Goal: Information Seeking & Learning: Check status

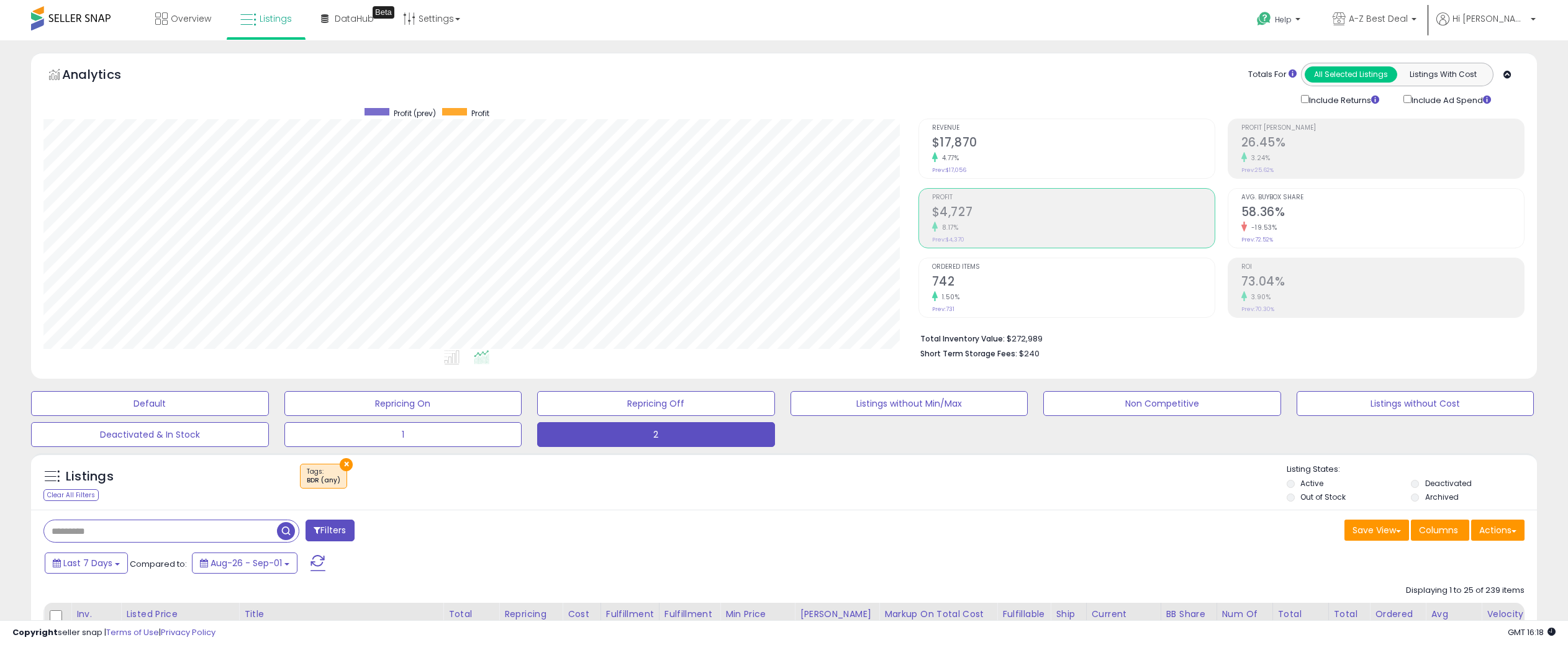
scroll to position [248, 0]
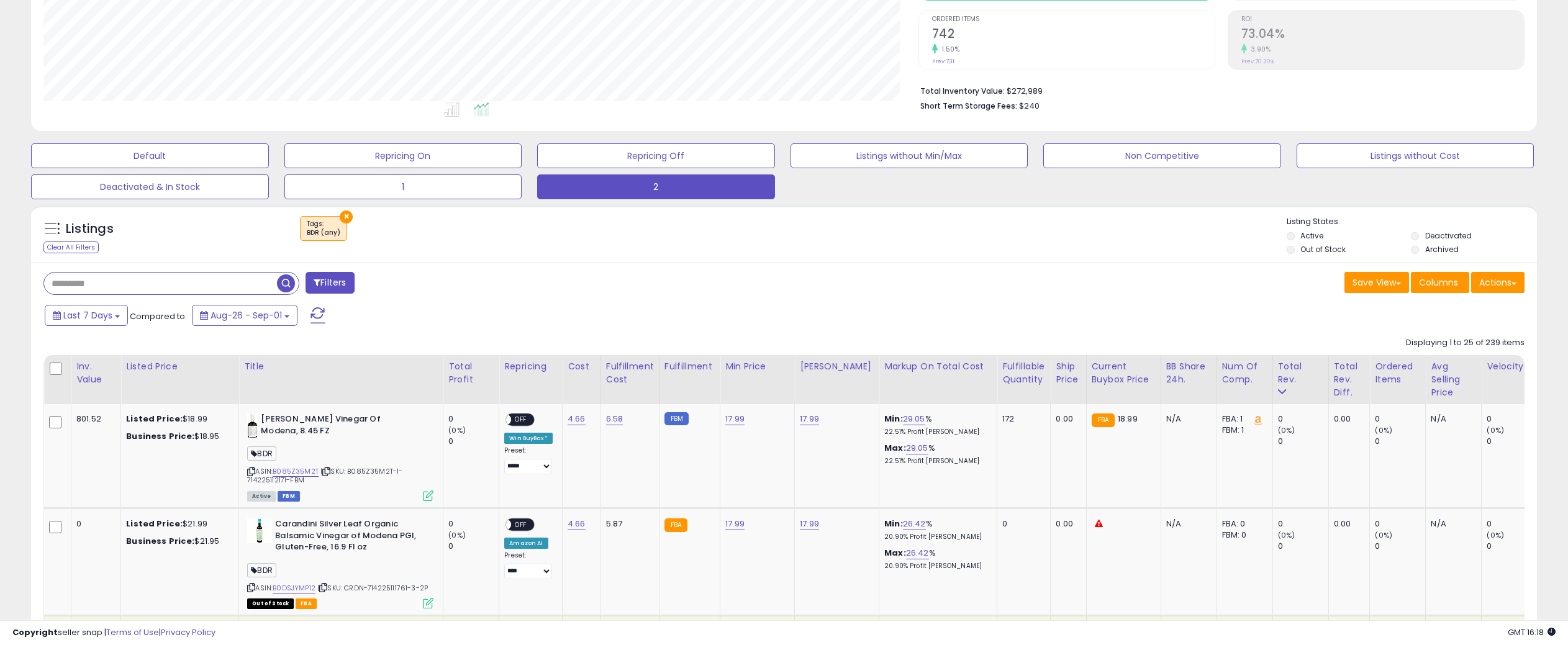
drag, startPoint x: 136, startPoint y: 288, endPoint x: 157, endPoint y: 285, distance: 21.2
click at [136, 288] on input "text" at bounding box center [160, 283] width 233 height 22
type input "**********"
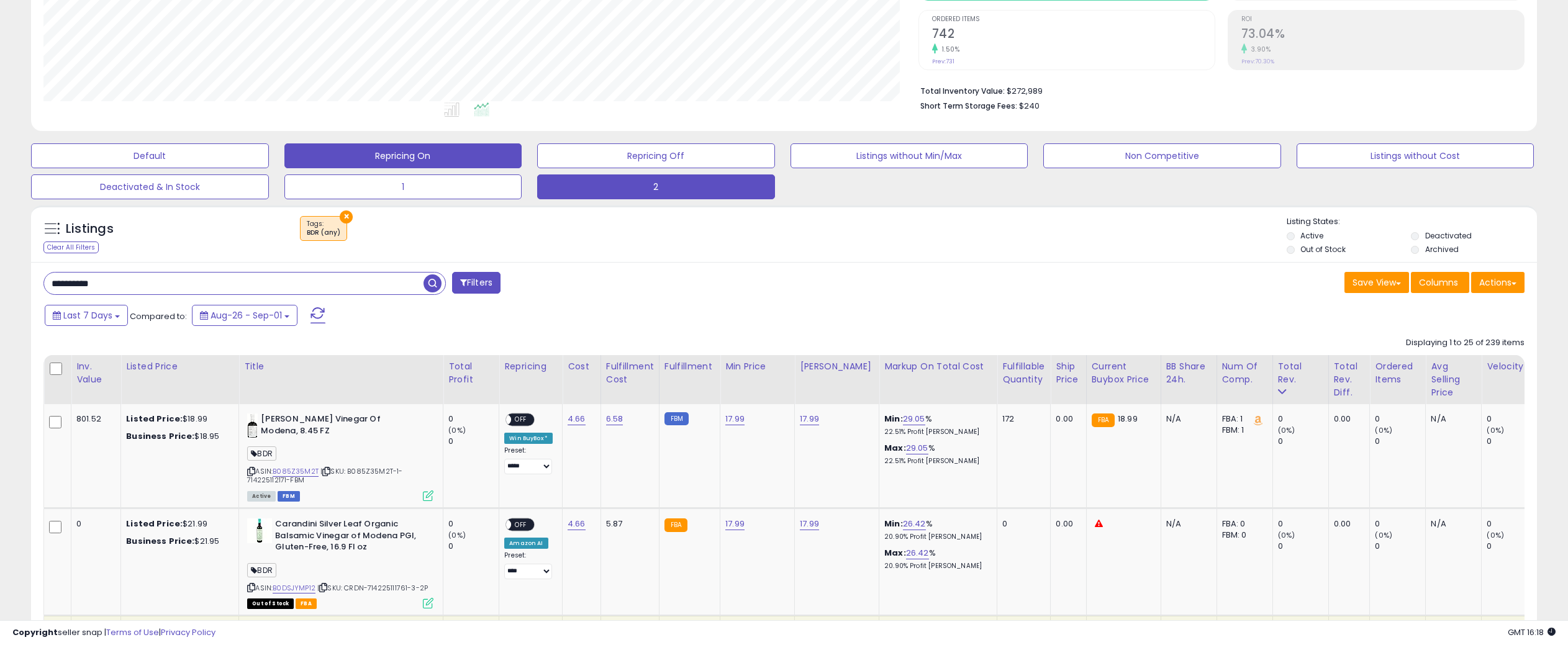
drag, startPoint x: 424, startPoint y: 282, endPoint x: 447, endPoint y: 281, distance: 23.0
click at [424, 282] on span "button" at bounding box center [432, 283] width 18 height 18
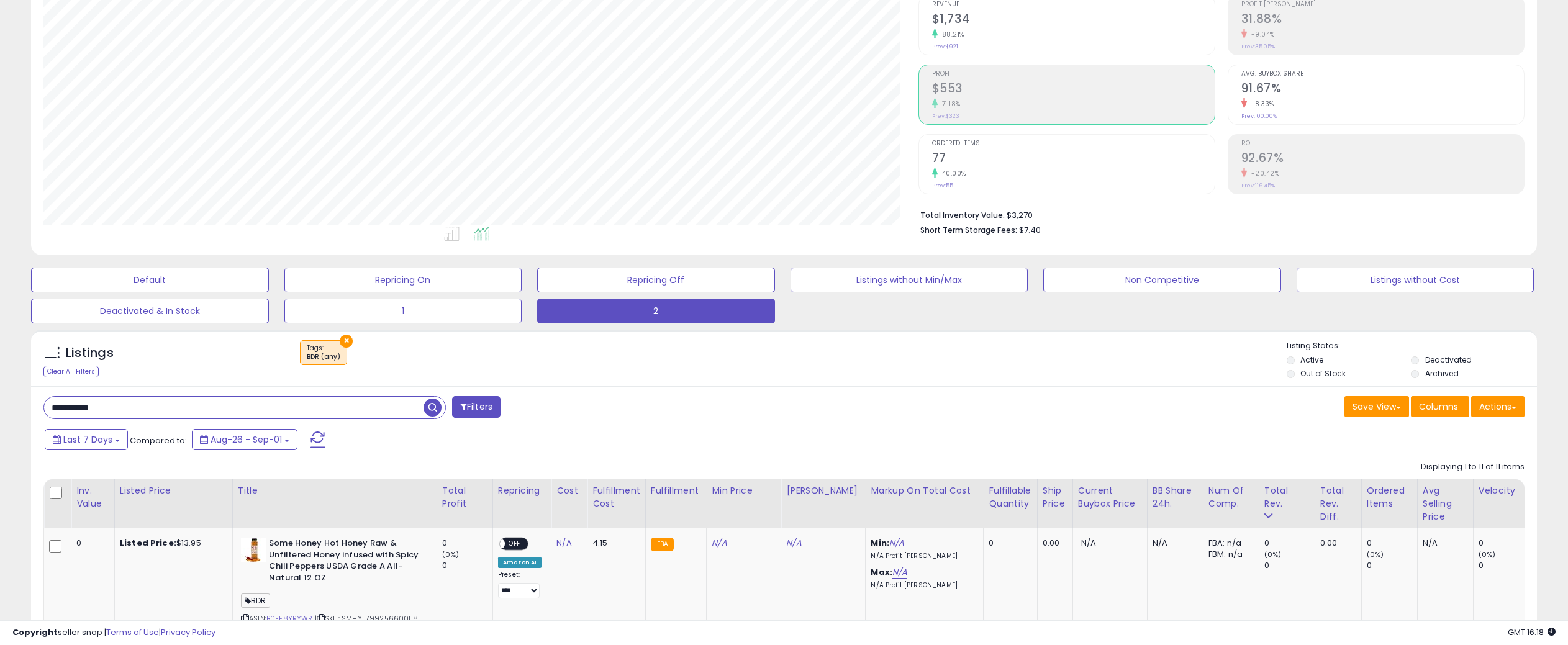
scroll to position [254, 875]
click at [87, 438] on span "Last 7 Days" at bounding box center [88, 440] width 49 height 12
type input "**********"
click at [99, 495] on li "Last 30 Days" at bounding box center [99, 495] width 99 height 17
click at [318, 435] on button "Apply" at bounding box center [337, 438] width 40 height 21
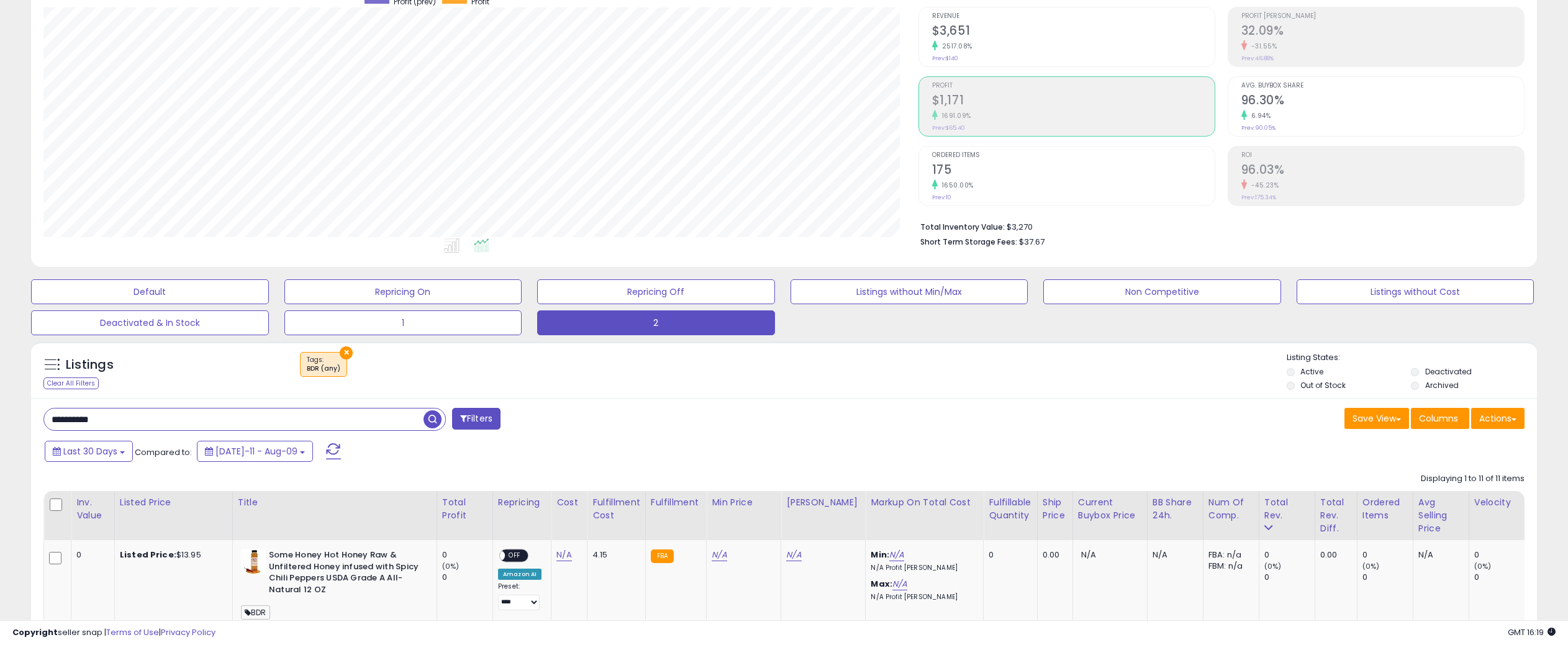
click at [1049, 54] on div "Revenue $3,651 2517.08% Prev: $140" at bounding box center [1073, 35] width 282 height 56
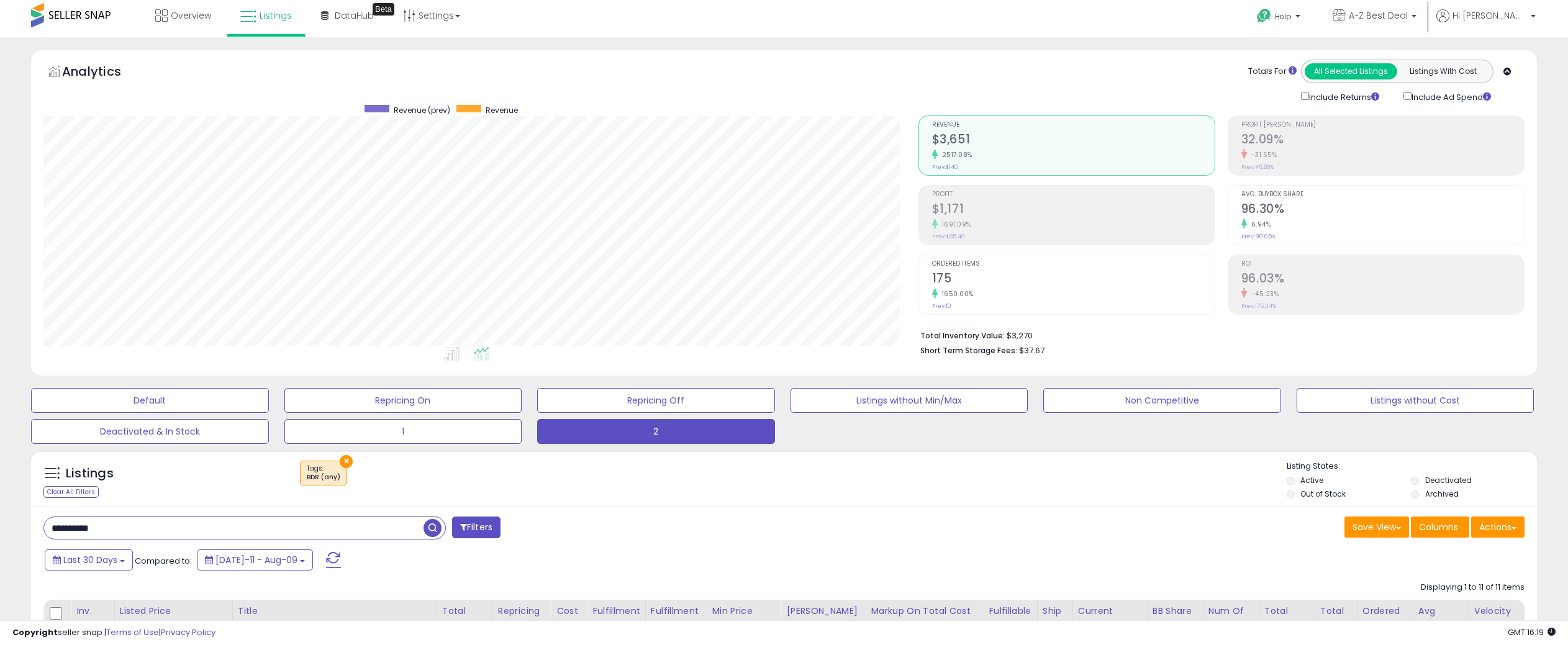
scroll to position [0, 0]
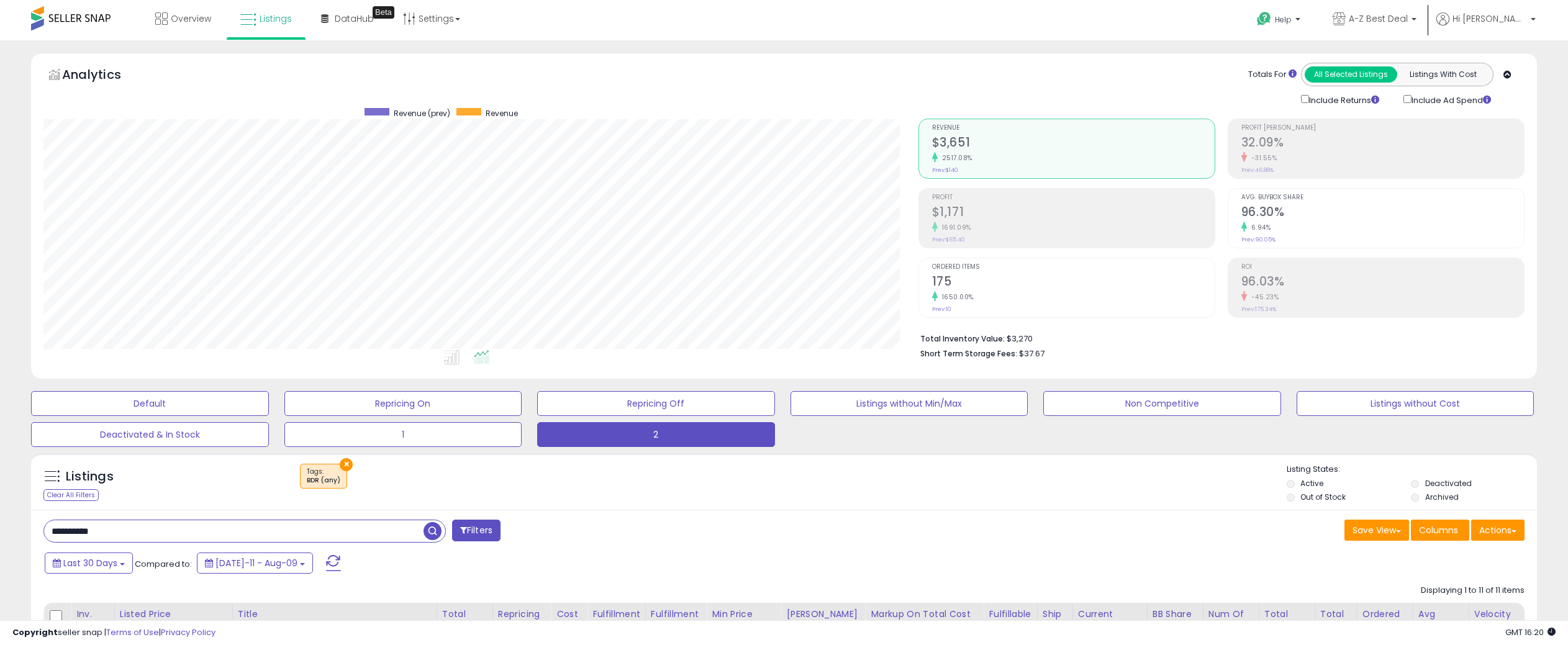
click at [52, 77] on span at bounding box center [55, 79] width 16 height 26
click at [90, 561] on span "Last 30 Days" at bounding box center [90, 563] width 54 height 12
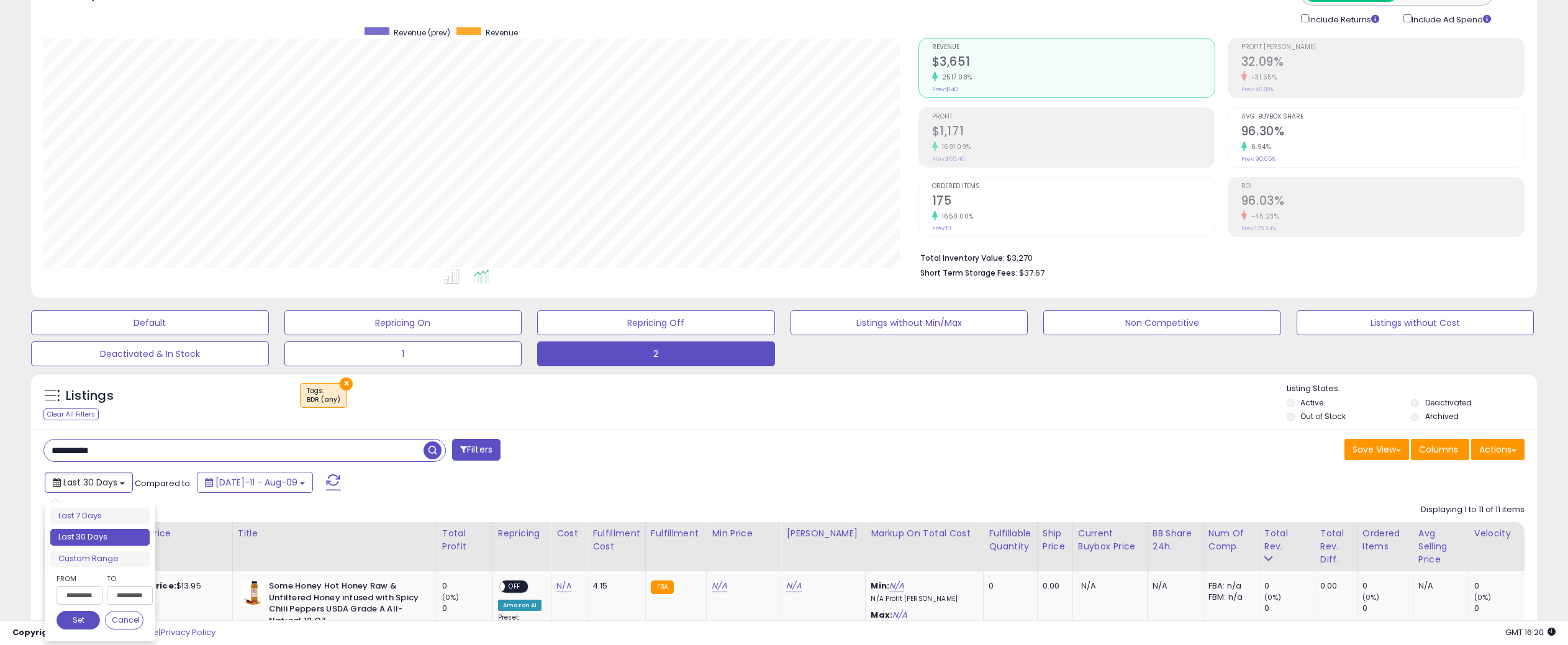
scroll to position [248, 0]
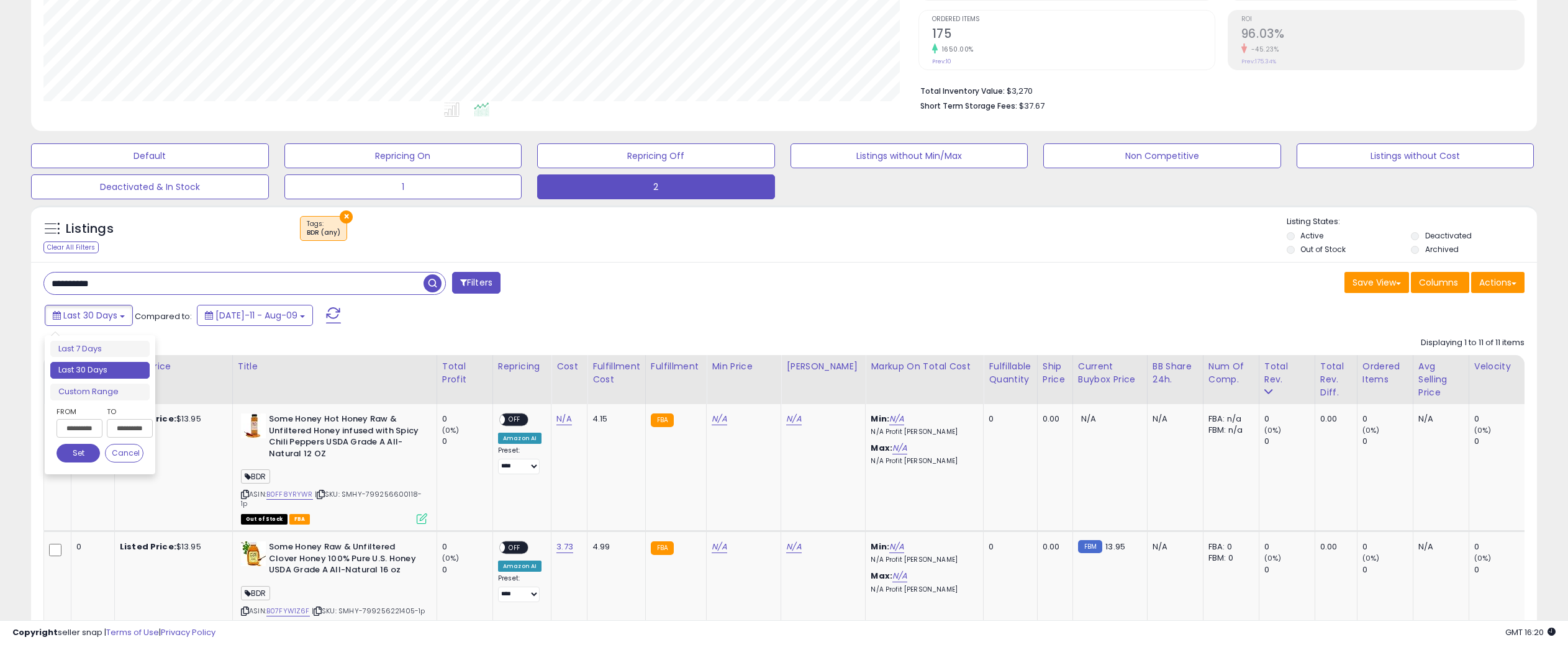
click at [79, 423] on input "**********" at bounding box center [79, 428] width 46 height 18
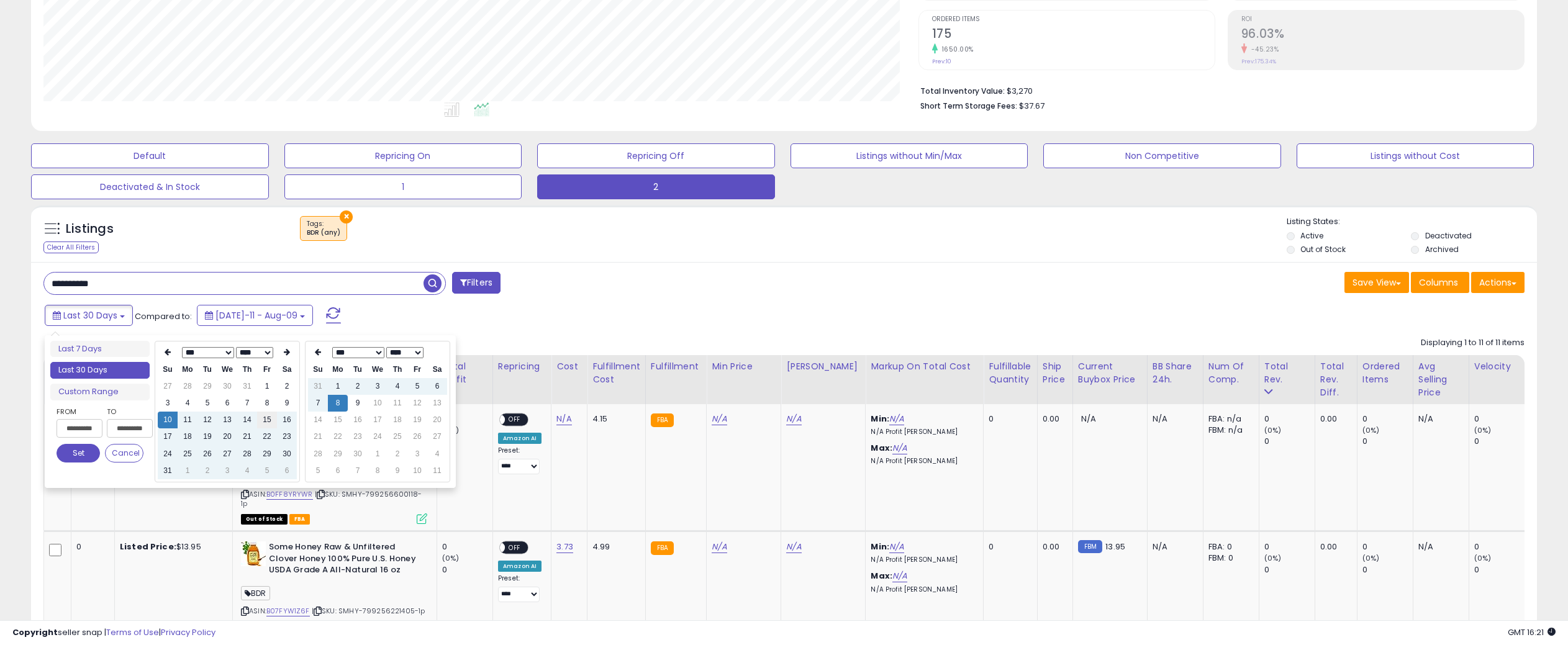
click at [262, 419] on td "15" at bounding box center [267, 420] width 20 height 17
type input "**********"
click at [77, 451] on button "Set" at bounding box center [77, 453] width 43 height 18
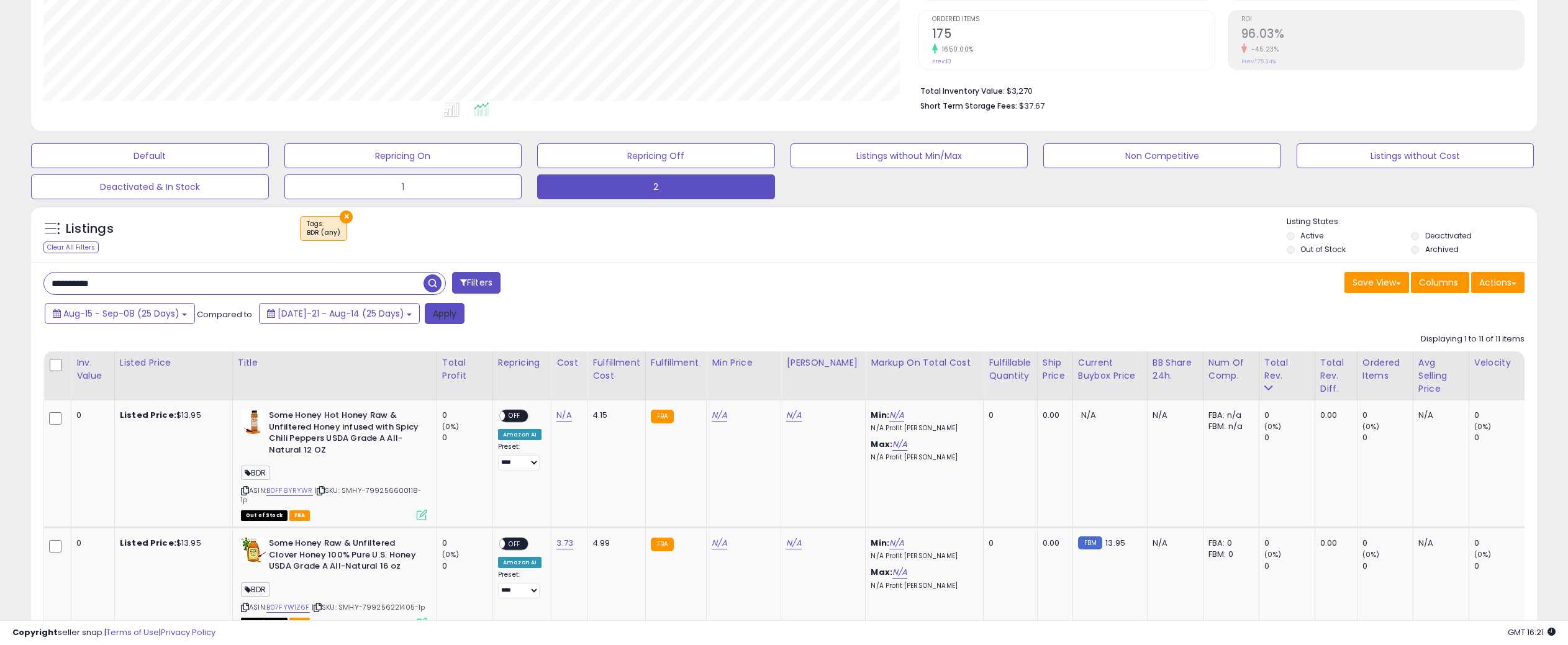
click at [425, 319] on button "Apply" at bounding box center [444, 313] width 40 height 21
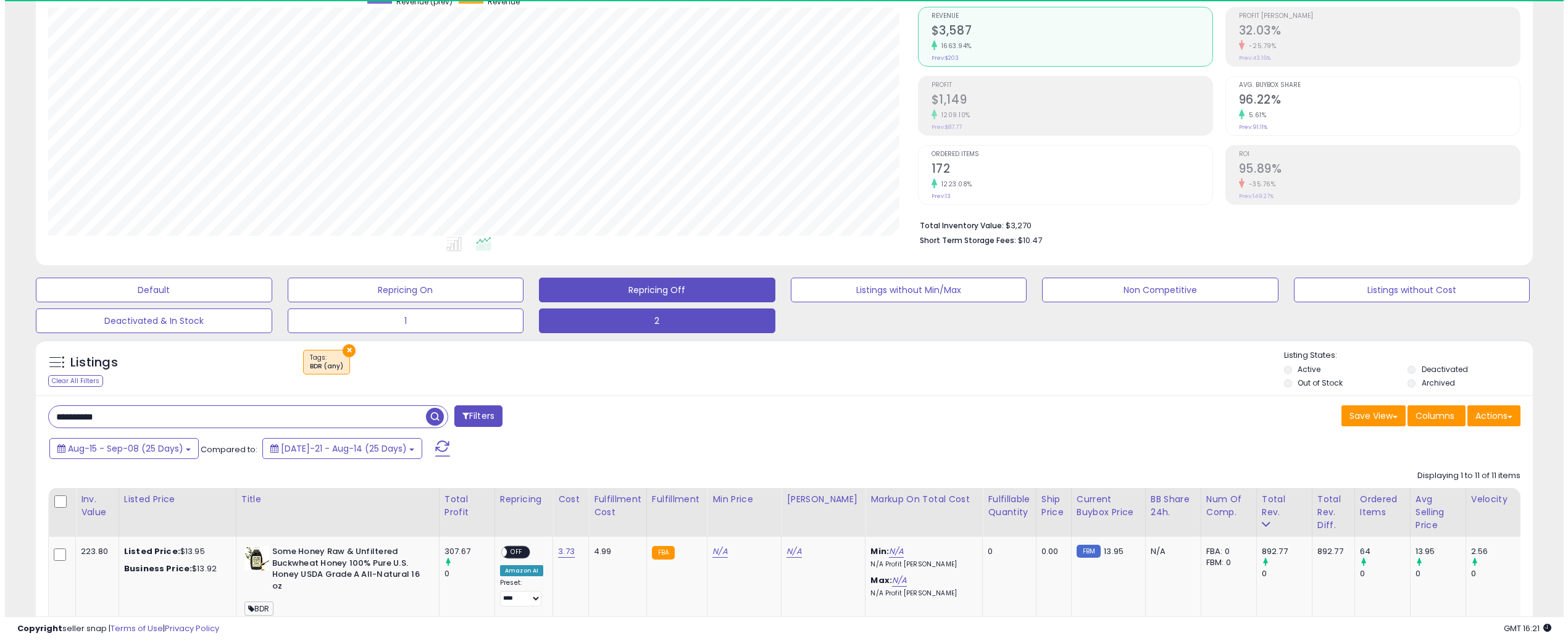
scroll to position [253, 869]
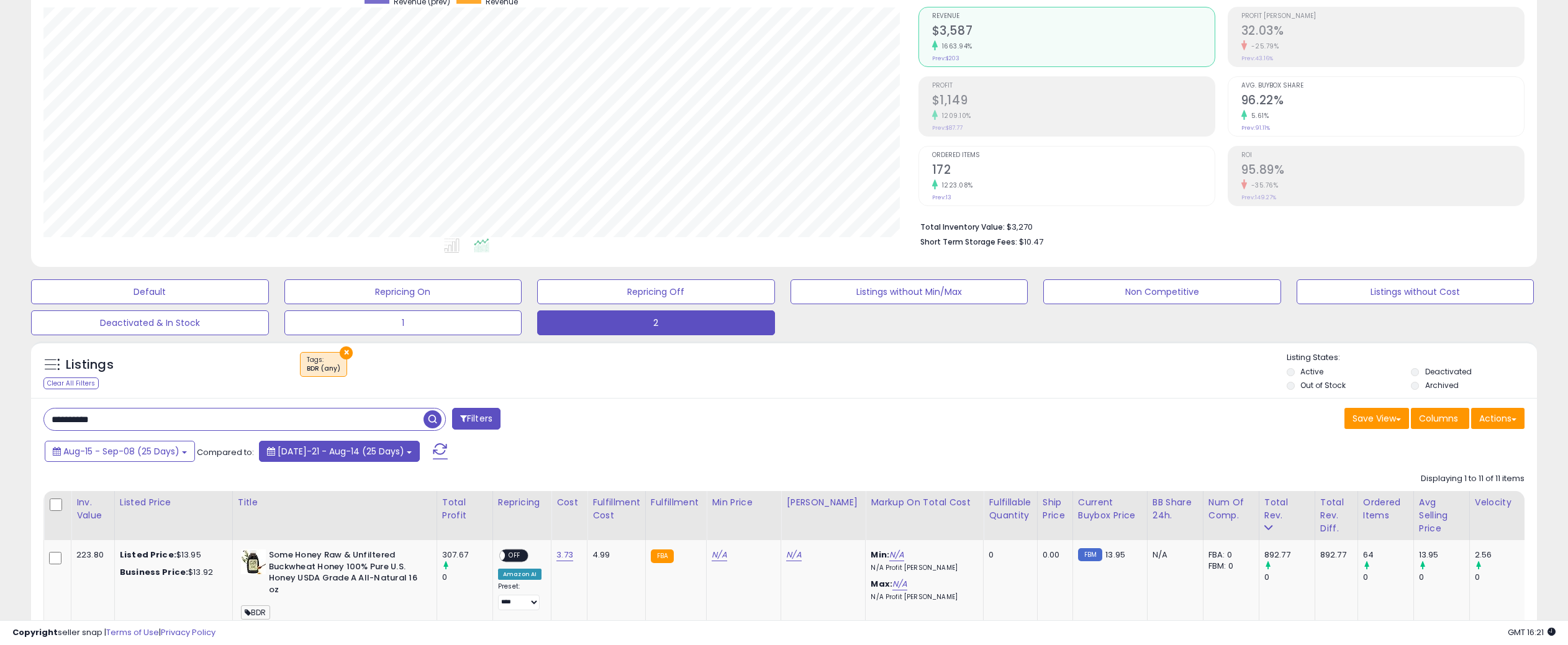
click at [360, 455] on span "[DATE]-21 - Aug-14 (25 Days)" at bounding box center [341, 451] width 127 height 12
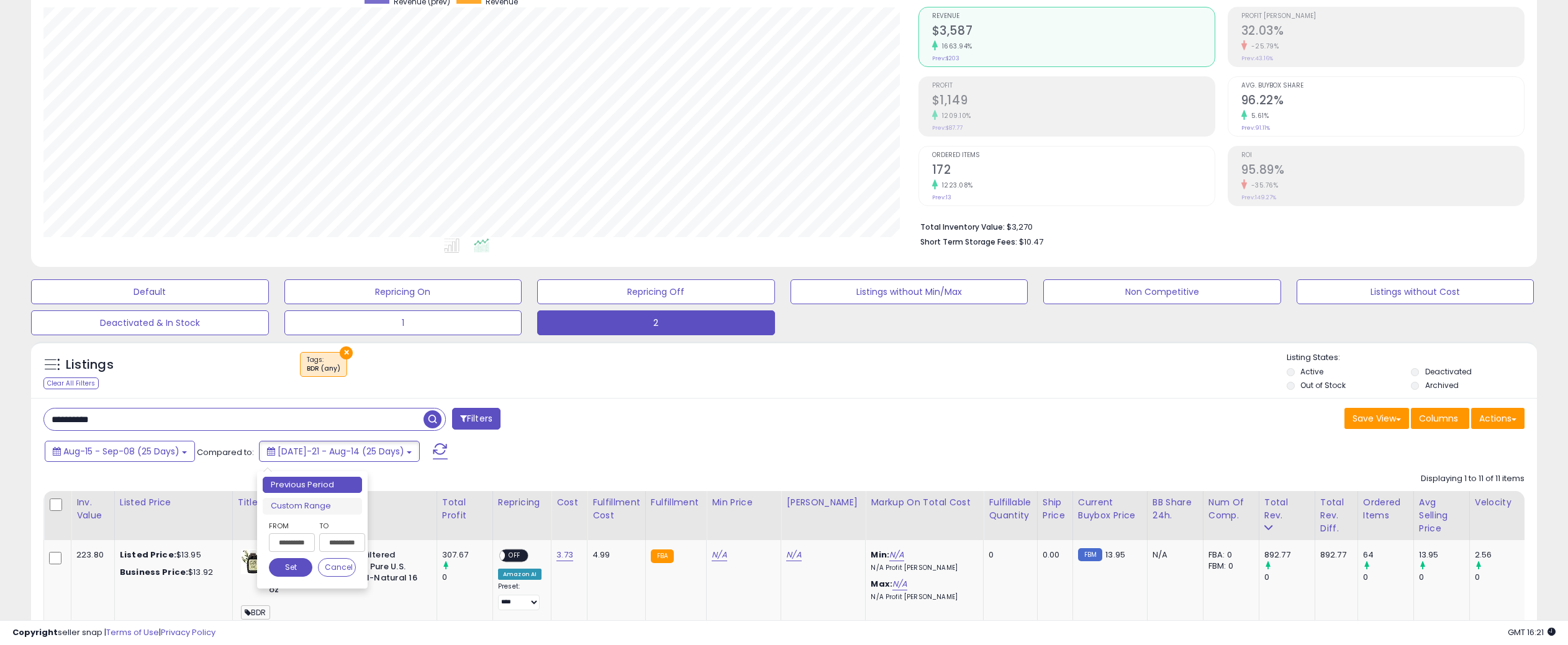
click at [303, 543] on input "**********" at bounding box center [292, 542] width 46 height 18
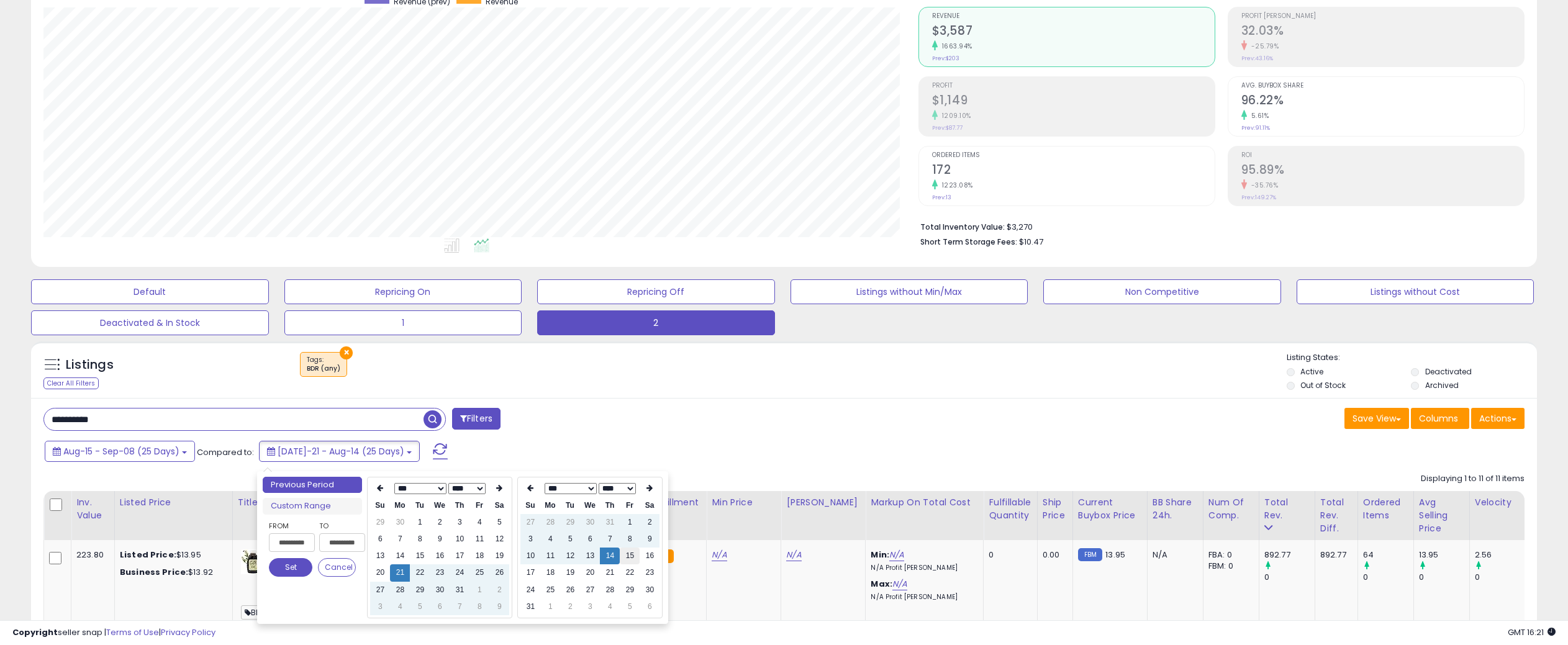
click at [626, 553] on td "15" at bounding box center [629, 555] width 20 height 17
click at [626, 554] on td "15" at bounding box center [629, 555] width 20 height 17
type input "**********"
click at [297, 566] on button "Set" at bounding box center [290, 567] width 43 height 18
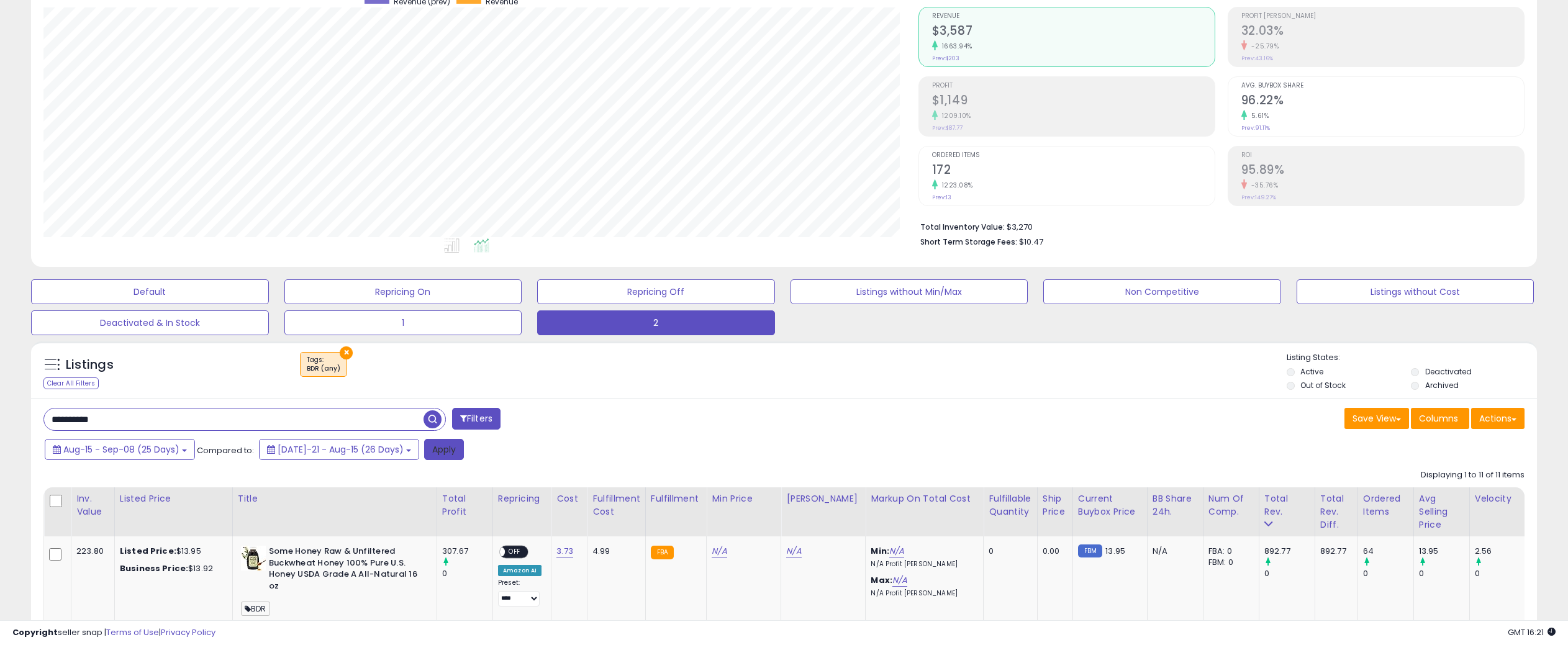
click at [435, 449] on button "Apply" at bounding box center [443, 450] width 40 height 21
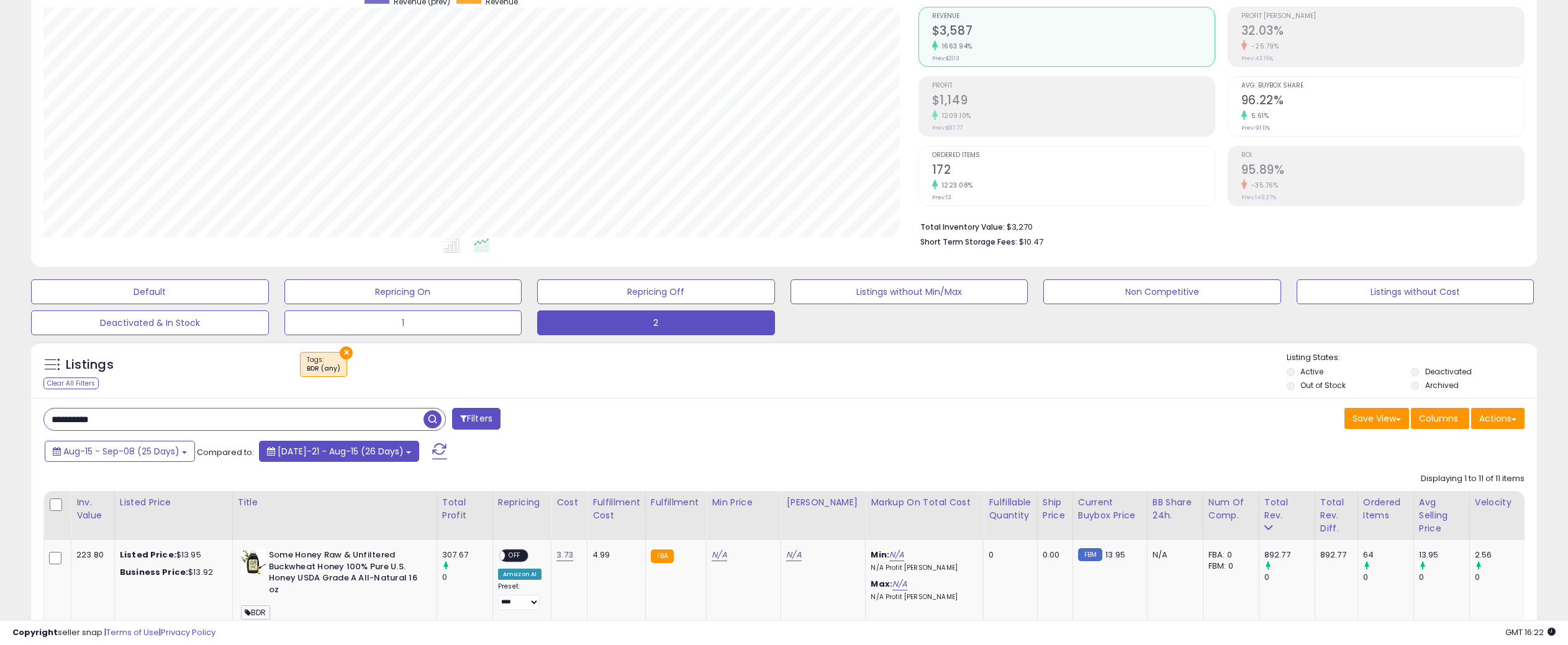
click at [305, 452] on span "[DATE]-21 - Aug-15 (26 Days)" at bounding box center [340, 451] width 126 height 12
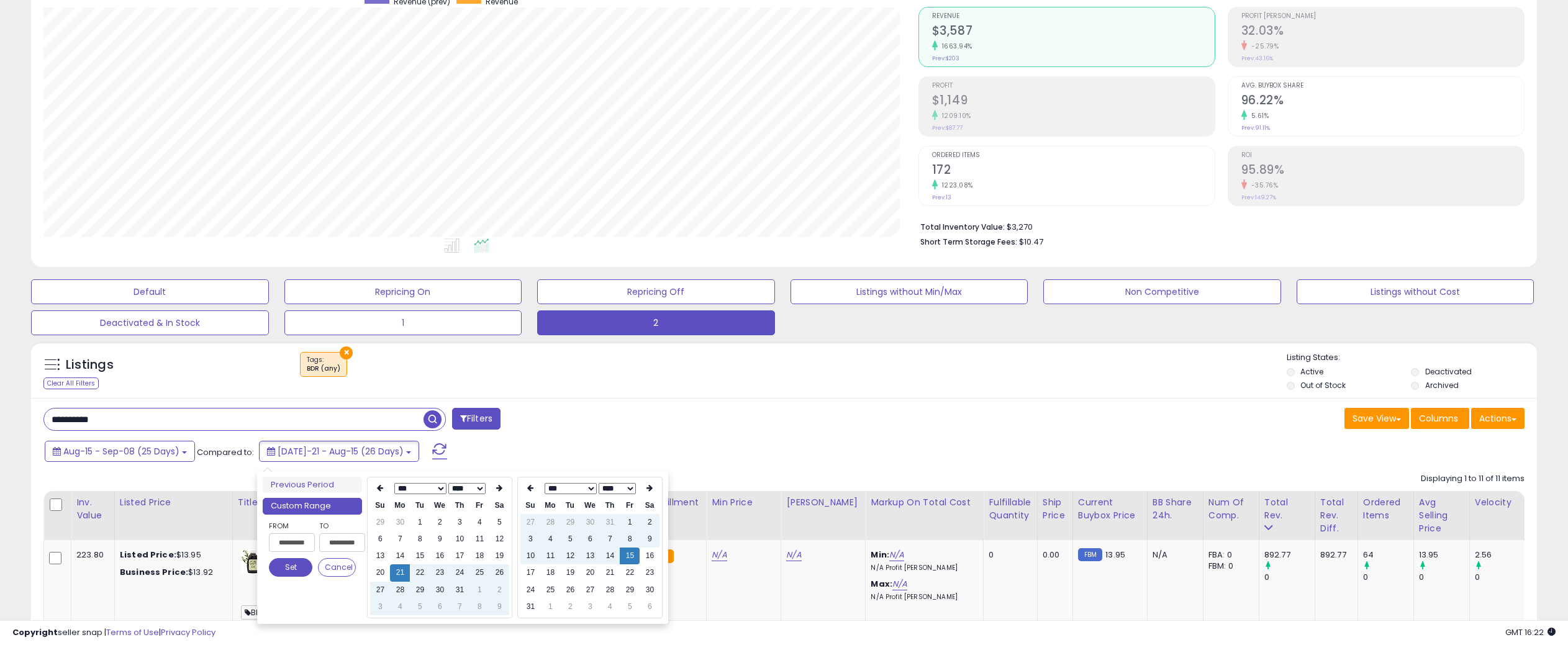
click at [668, 431] on div "**********" at bounding box center [409, 421] width 751 height 25
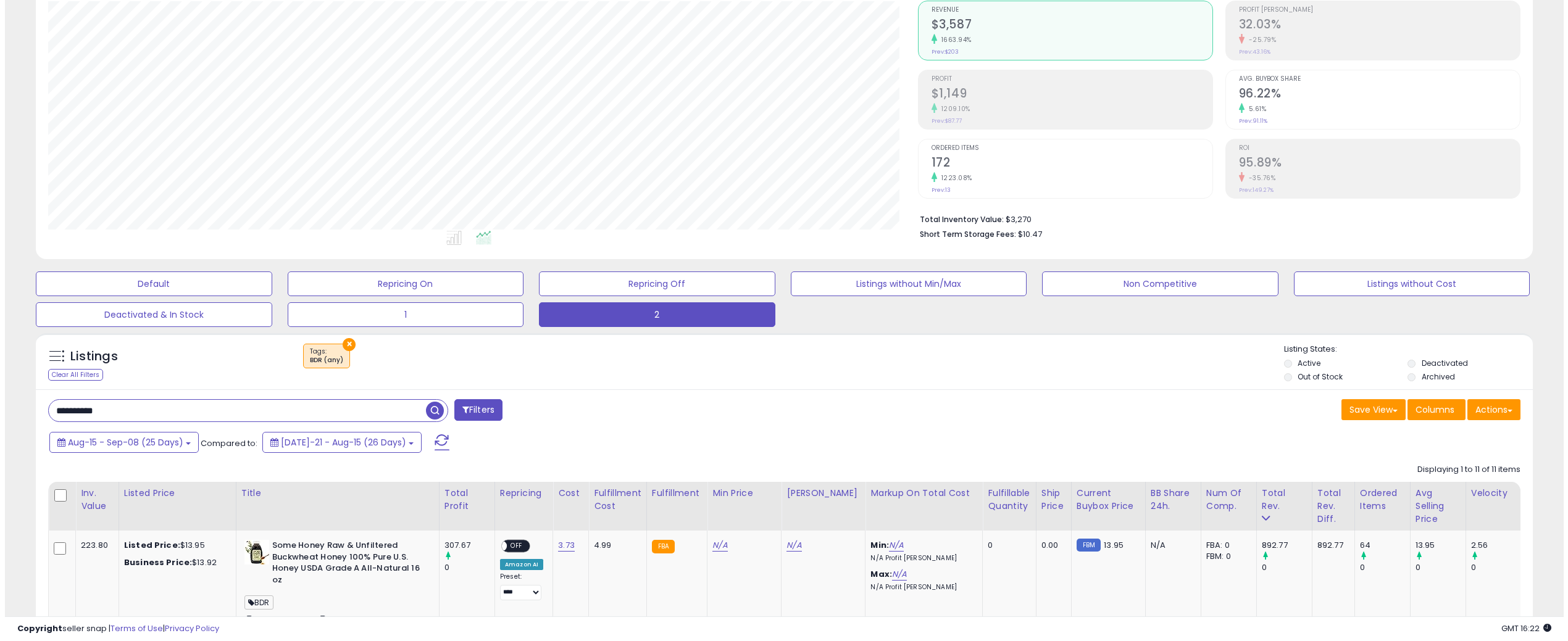
scroll to position [308, 0]
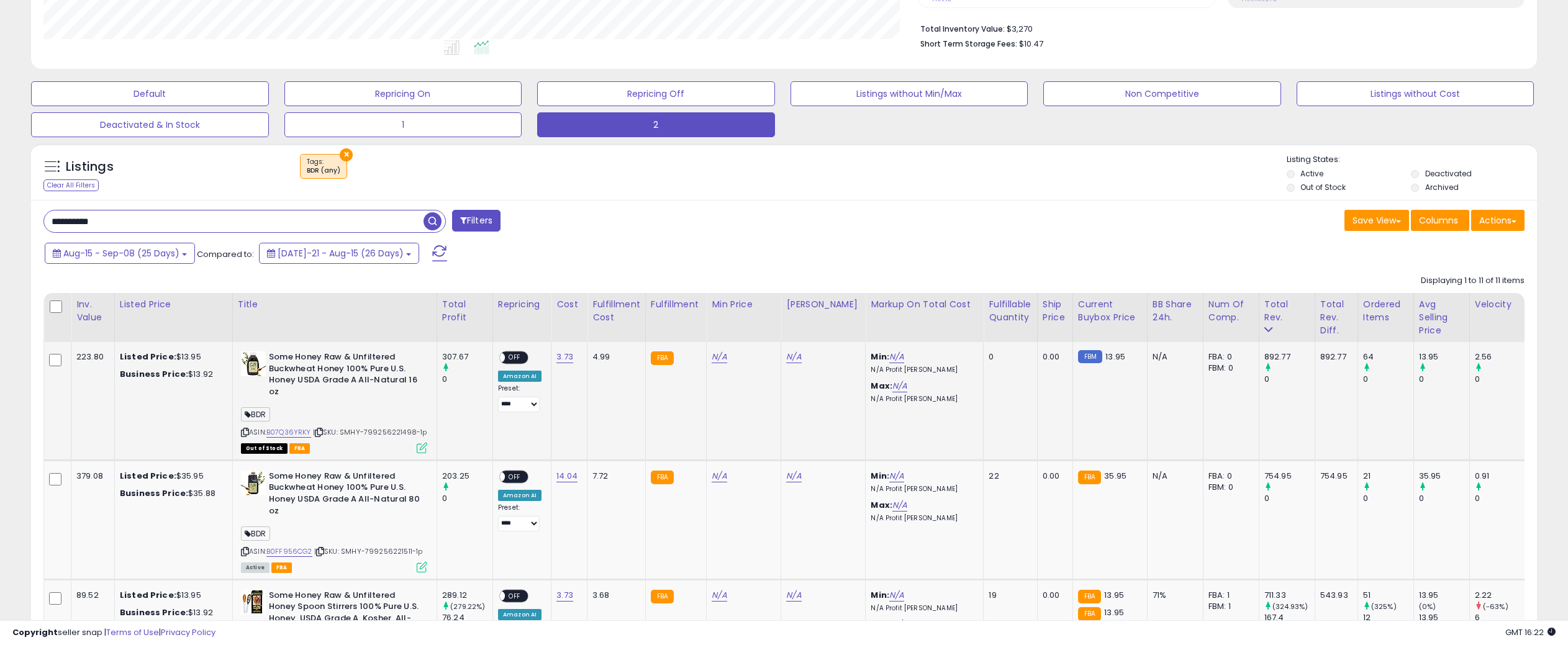
click at [424, 448] on icon at bounding box center [422, 448] width 11 height 11
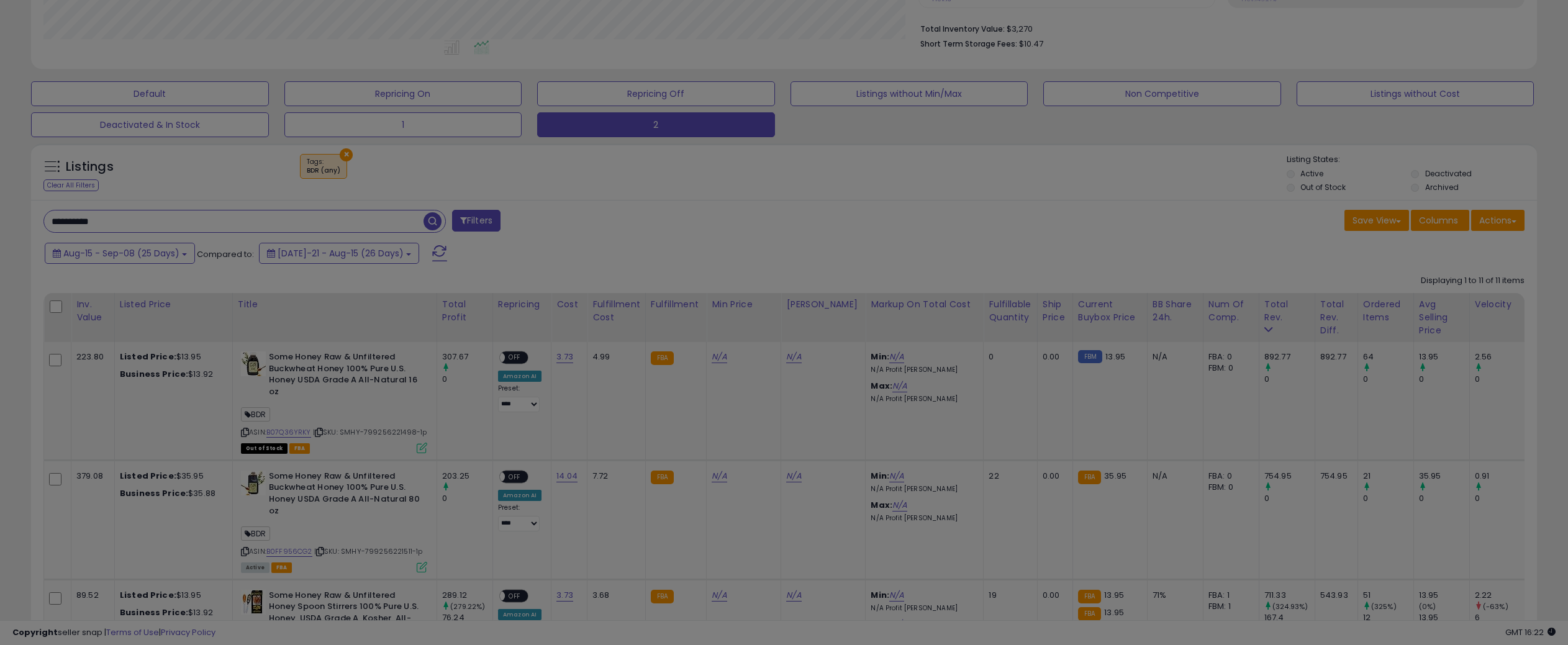
scroll to position [254, 880]
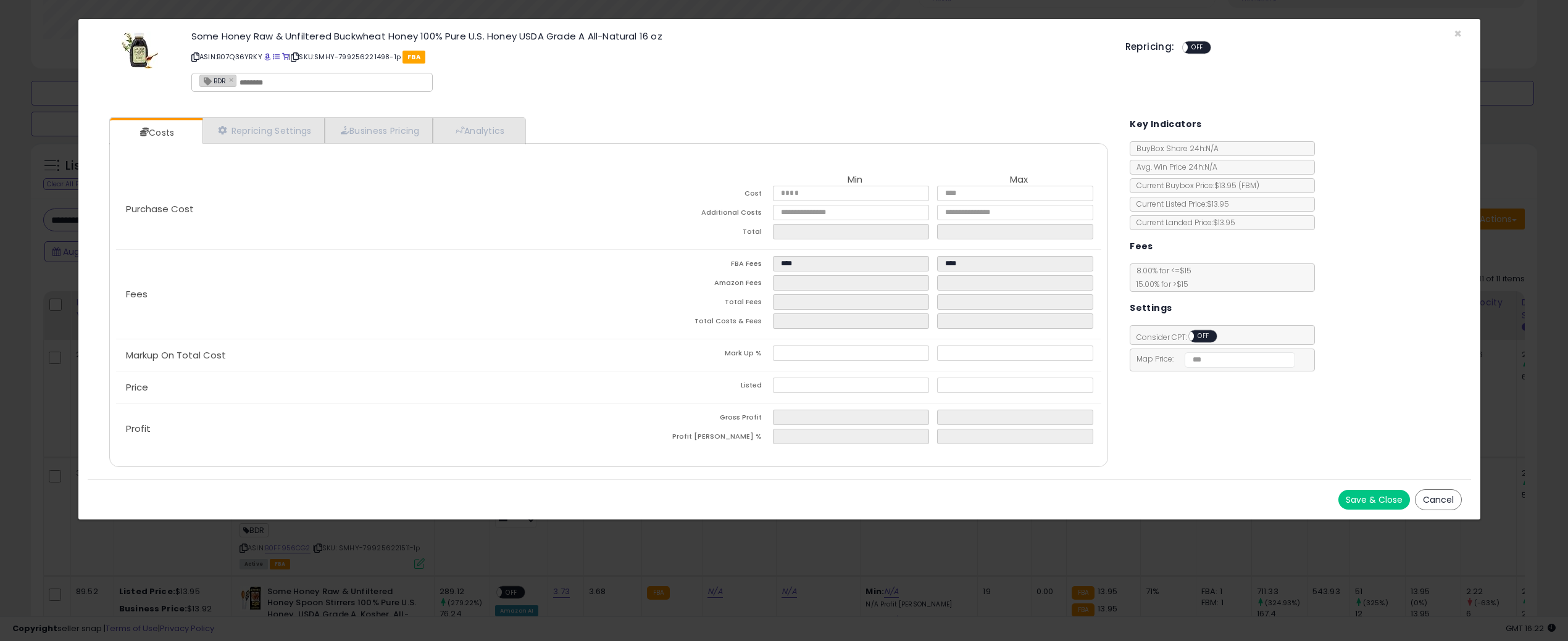
click at [1425, 499] on button "Cancel" at bounding box center [1439, 500] width 47 height 21
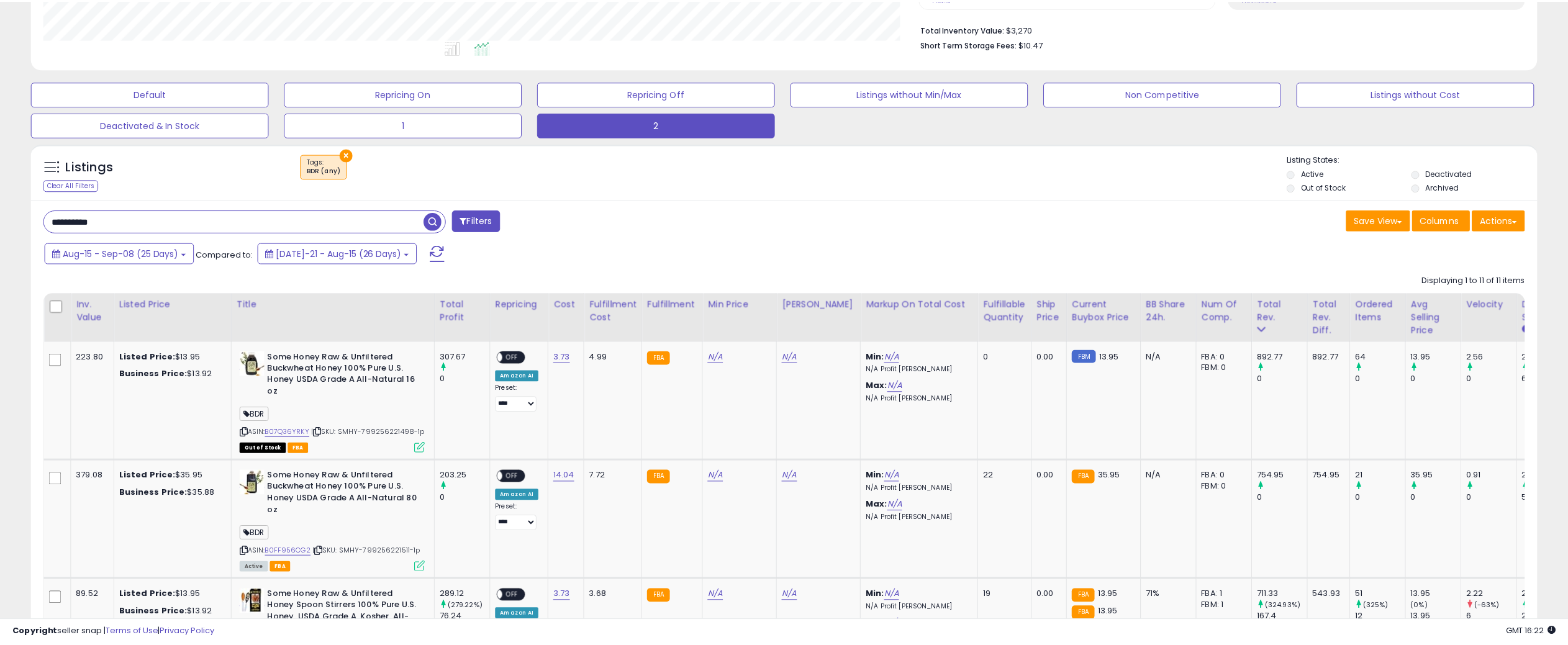
scroll to position [620765, 620120]
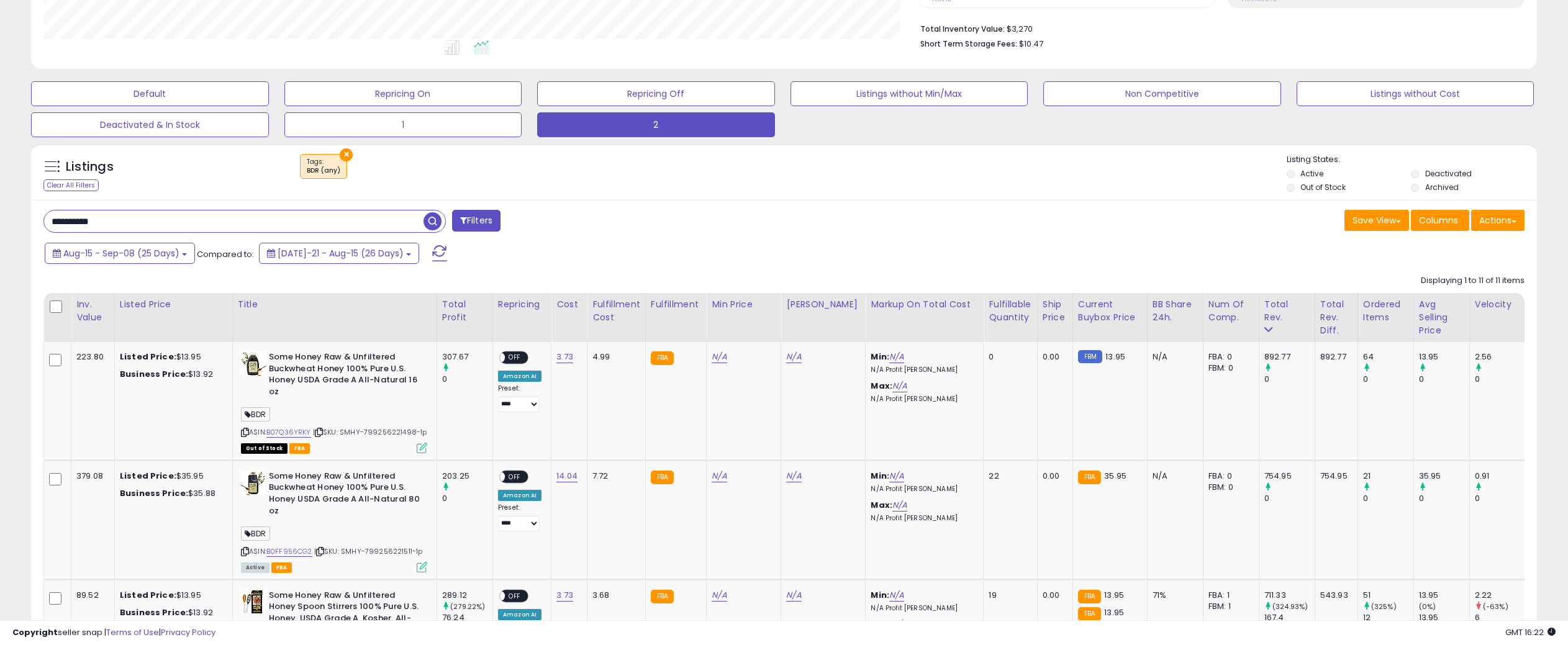
click at [1512, 221] on span at bounding box center [1514, 222] width 5 height 3
click at [1433, 301] on link "Export All Columns" at bounding box center [1447, 300] width 136 height 19
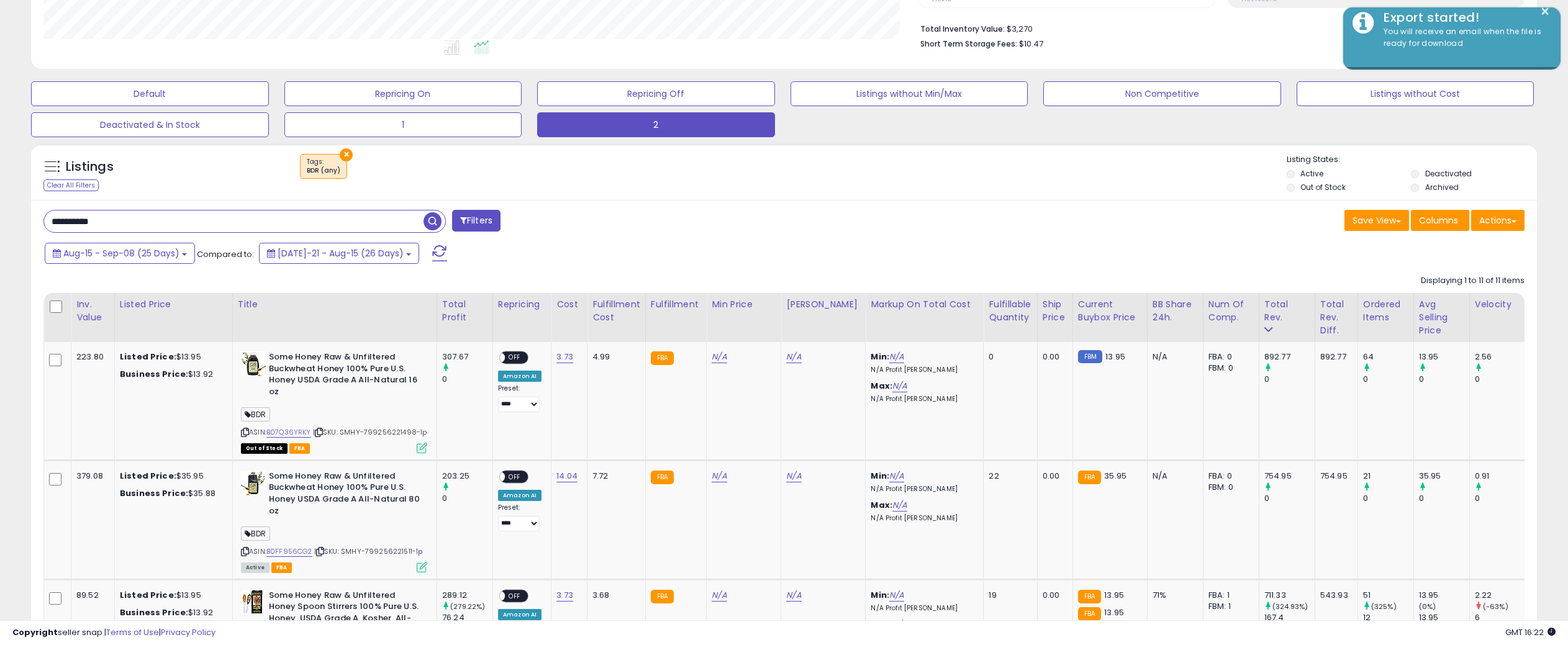
click at [881, 218] on div "Save View Save As New View Update Current View Columns Actions Import Export Vi…" at bounding box center [1159, 223] width 751 height 25
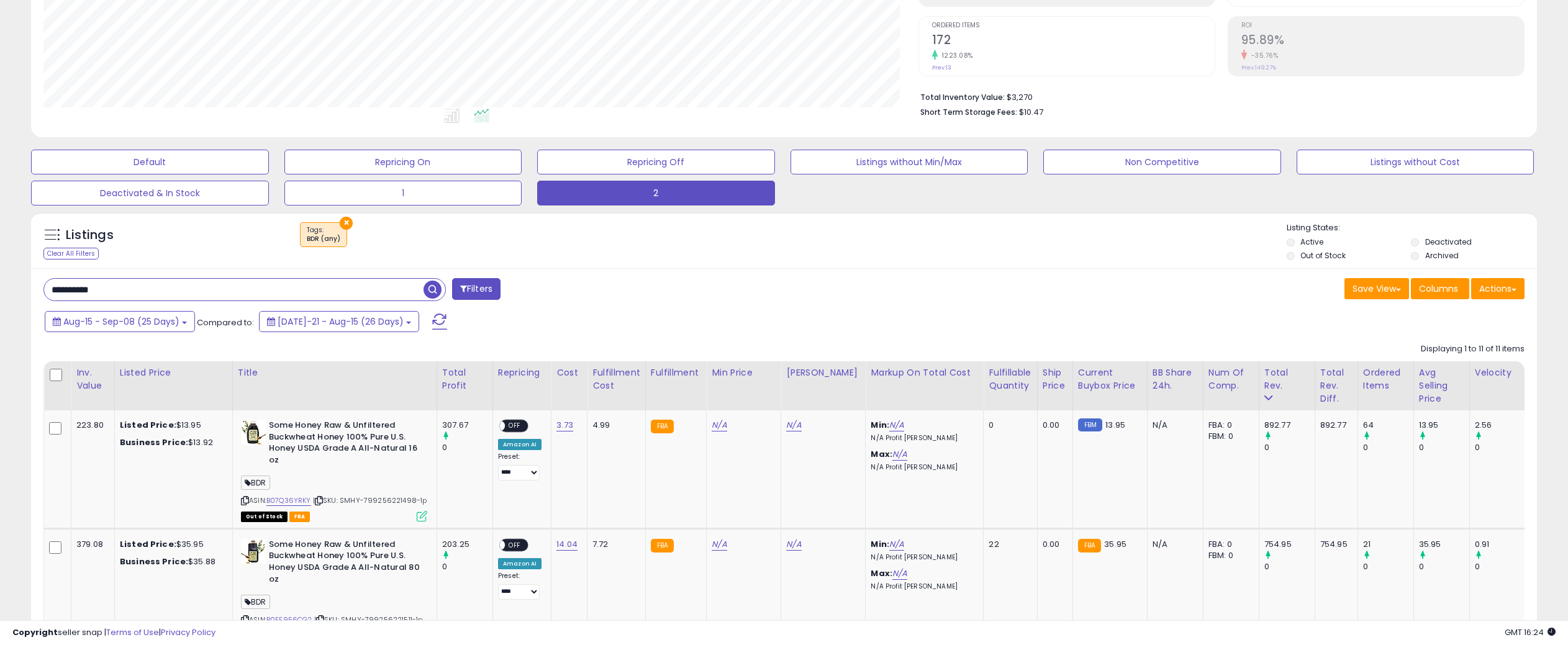
scroll to position [248, 0]
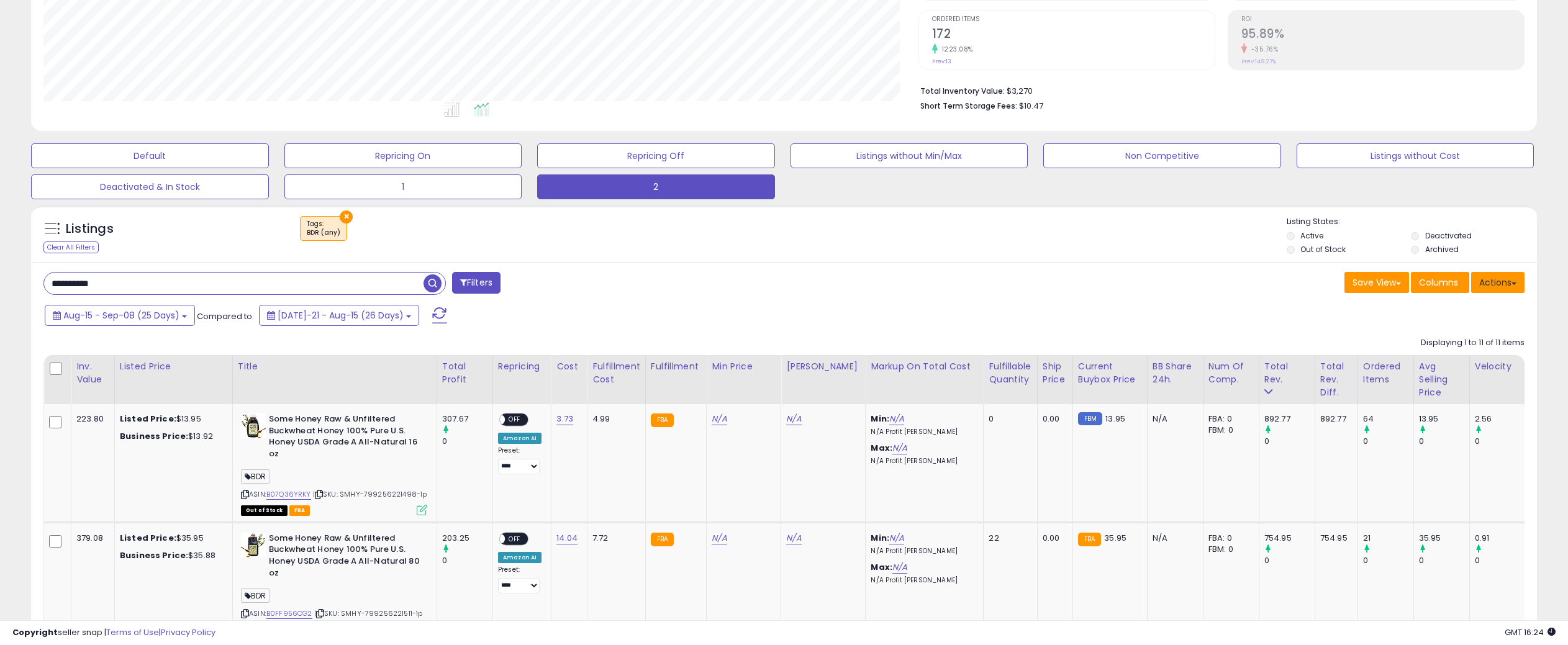
click at [1498, 288] on button "Actions" at bounding box center [1498, 282] width 54 height 21
click at [1427, 356] on link "Export All Columns" at bounding box center [1447, 362] width 136 height 19
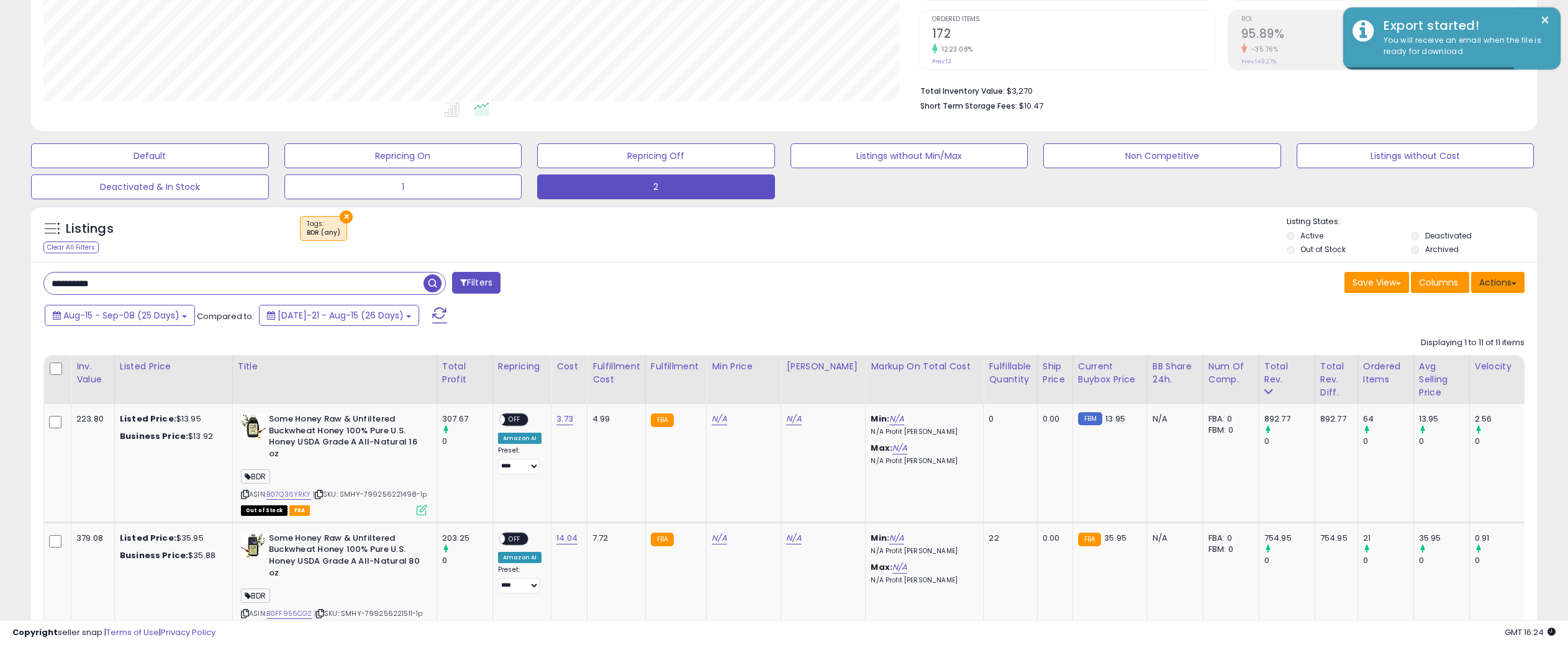
click at [1498, 282] on button "Actions" at bounding box center [1498, 282] width 54 height 21
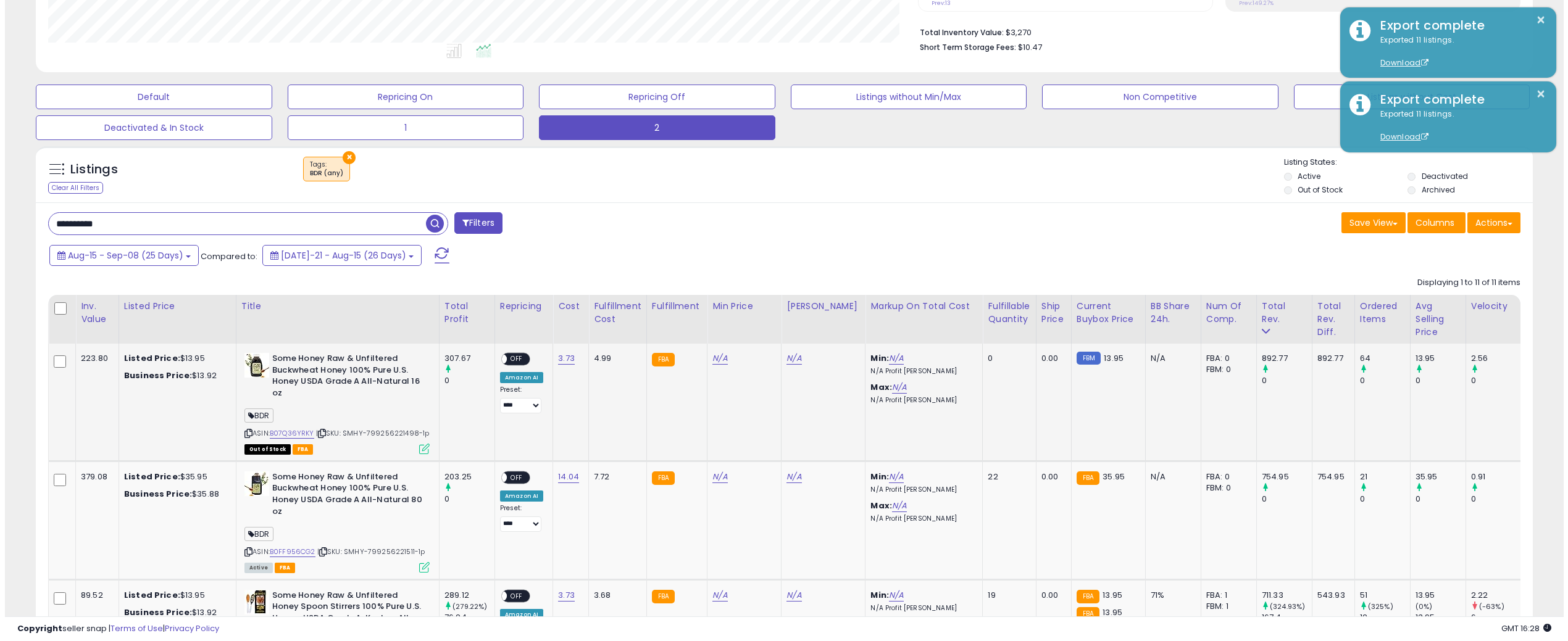
scroll to position [308, 0]
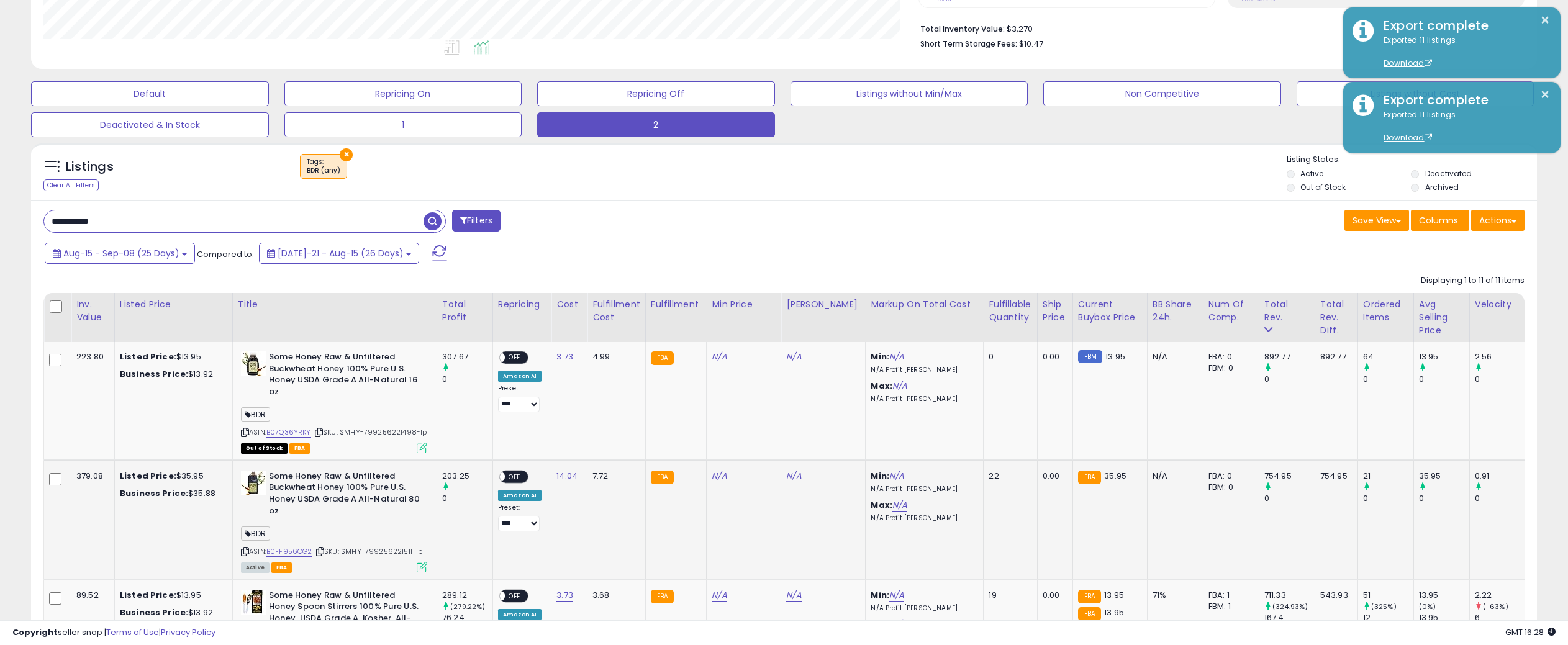
click at [421, 567] on icon at bounding box center [422, 568] width 11 height 11
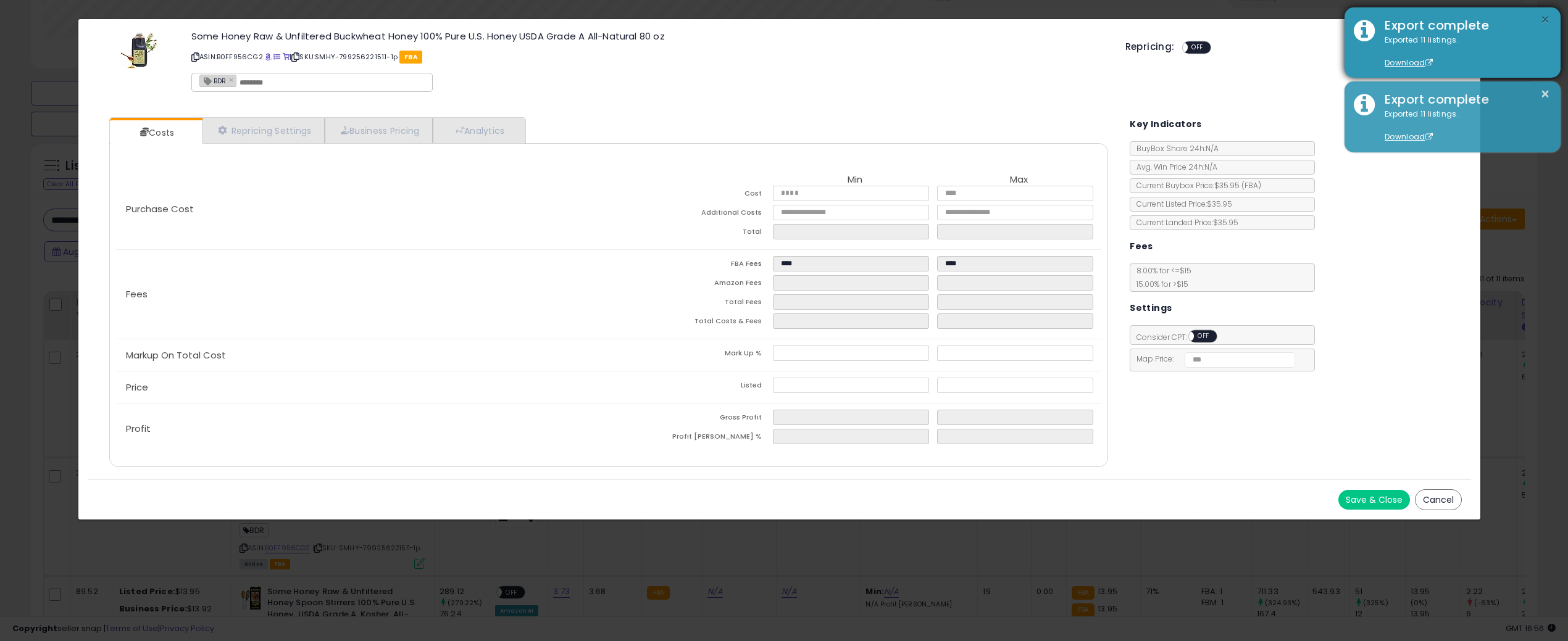
click at [1544, 17] on button "×" at bounding box center [1544, 20] width 10 height 16
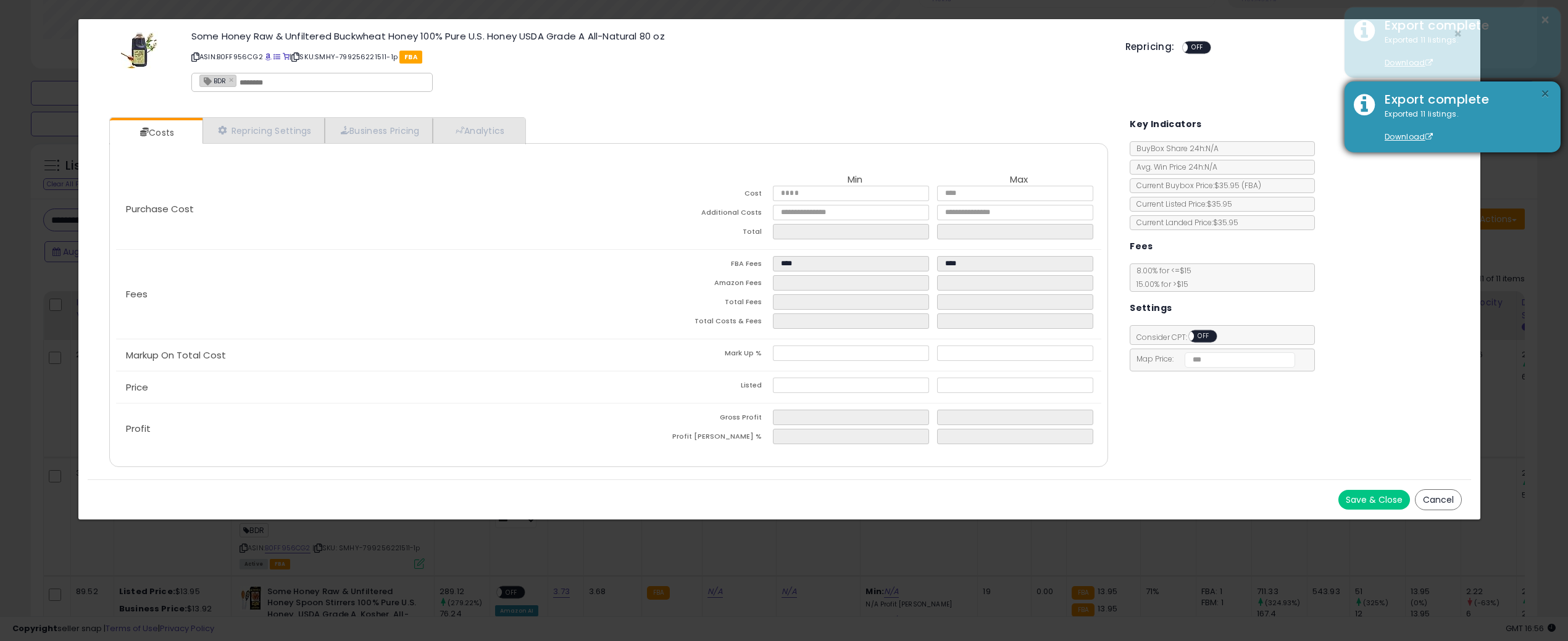
click at [1543, 91] on button "×" at bounding box center [1544, 94] width 10 height 16
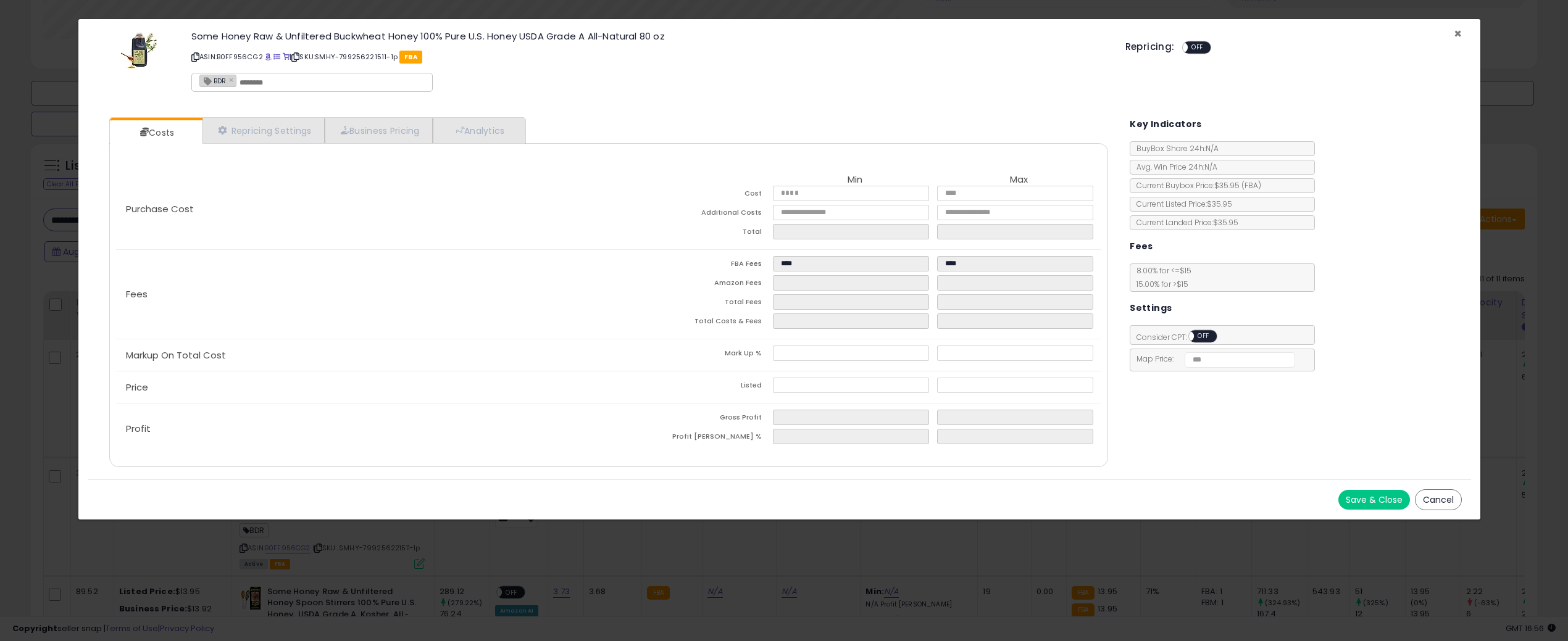
click at [1458, 37] on span "×" at bounding box center [1457, 33] width 8 height 17
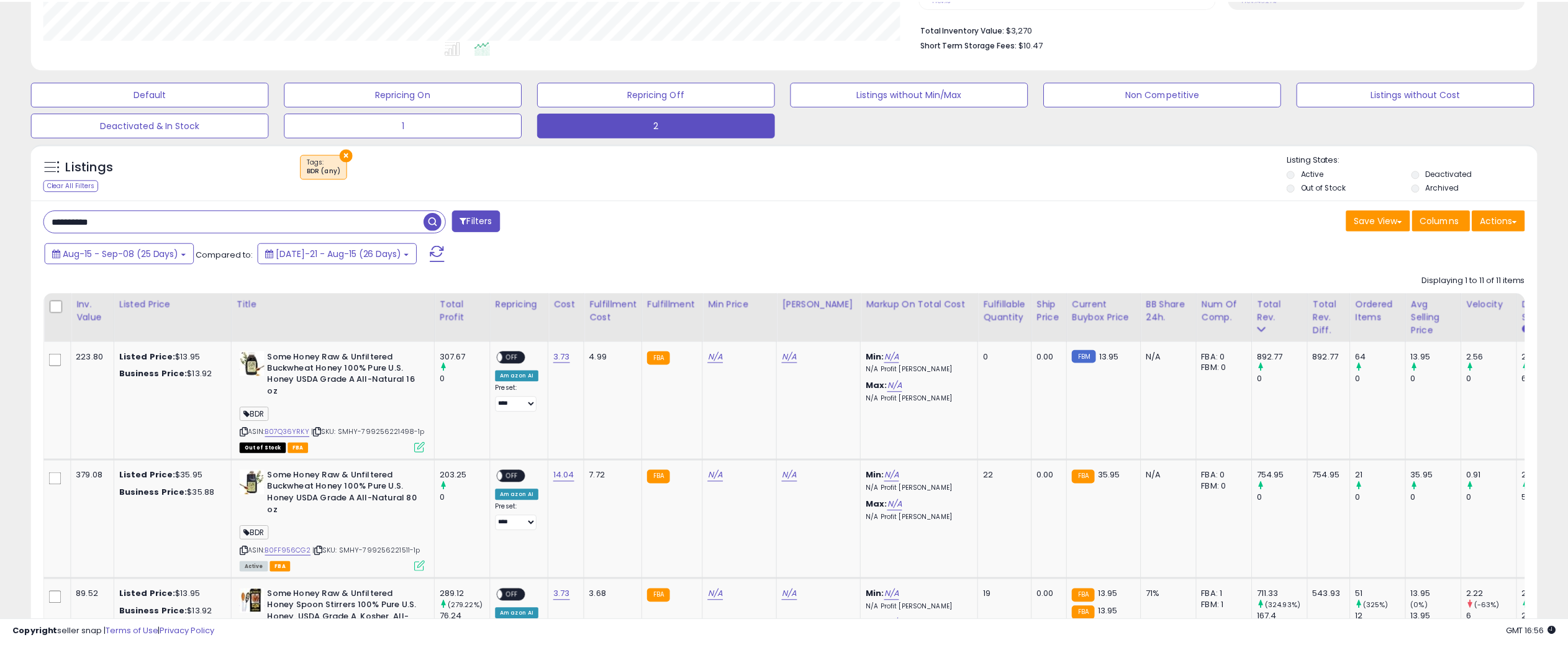
scroll to position [620765, 620120]
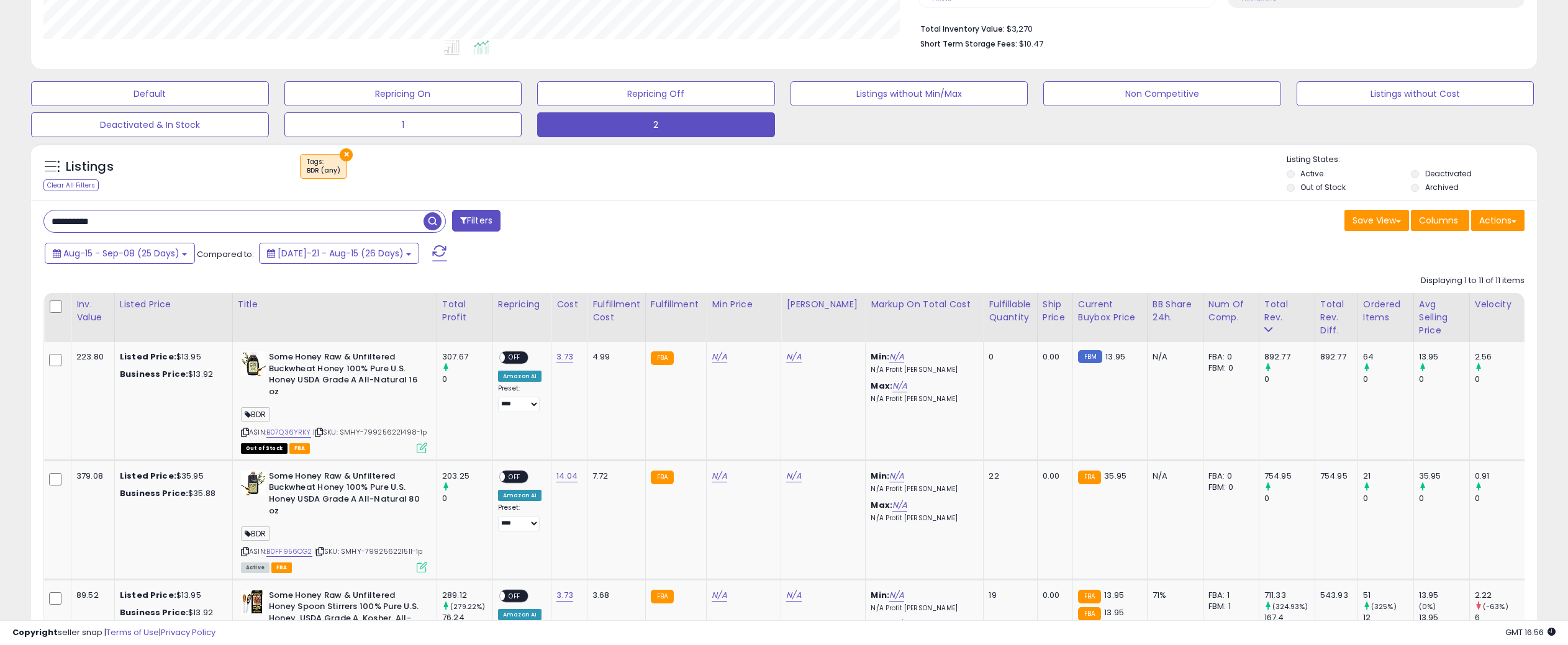
drag, startPoint x: 161, startPoint y: 220, endPoint x: -16, endPoint y: 224, distance: 177.0
click at [0, 224] on html "Unable to login Retrieving listings data.. has not yet accepted the Terms of Us…" at bounding box center [784, 12] width 1568 height 645
type input "*******"
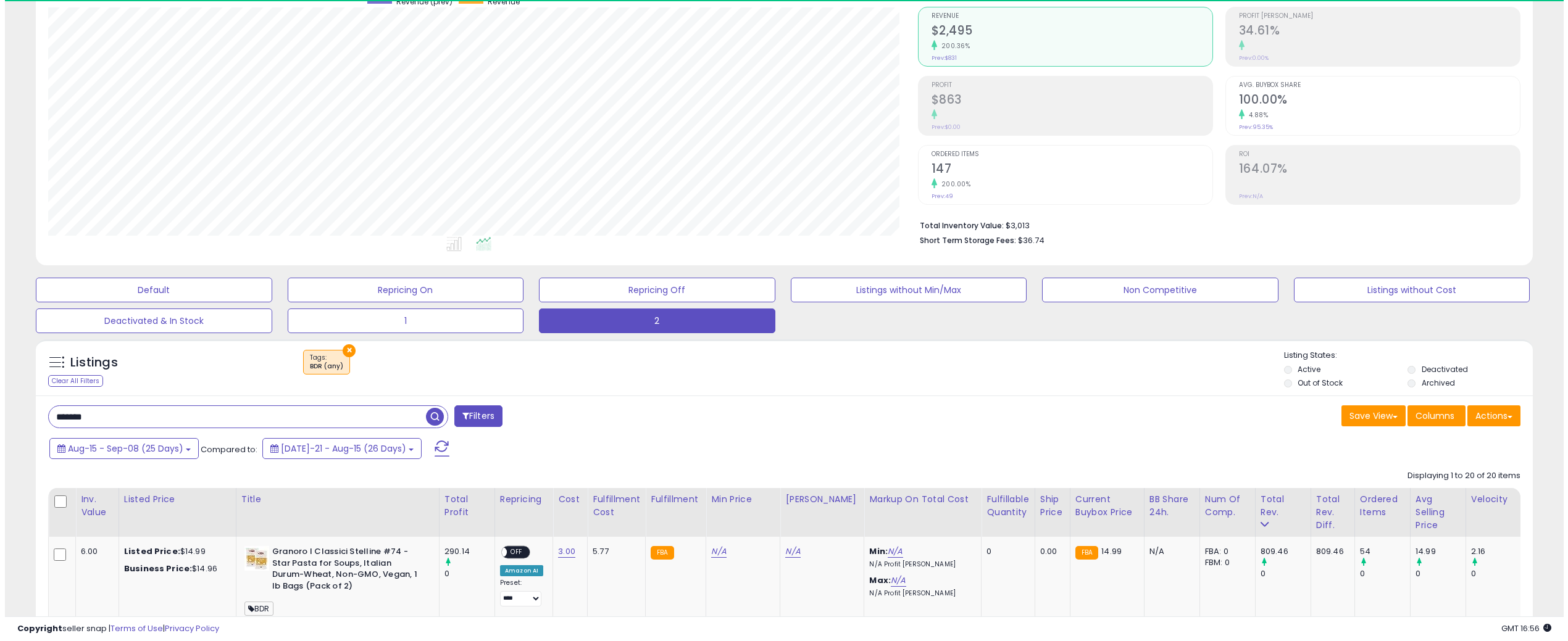
scroll to position [253, 869]
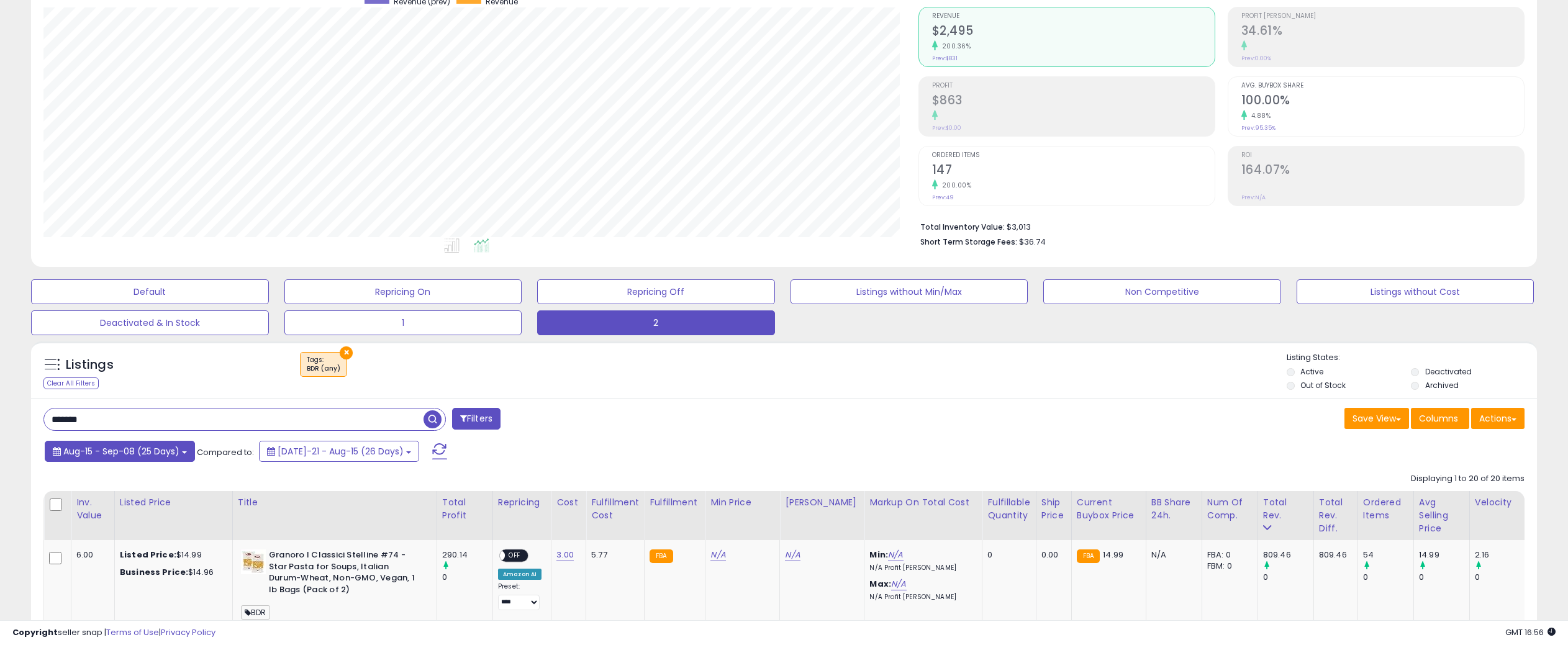
click at [130, 447] on span "Aug-15 - Sep-08 (25 Days)" at bounding box center [121, 451] width 116 height 12
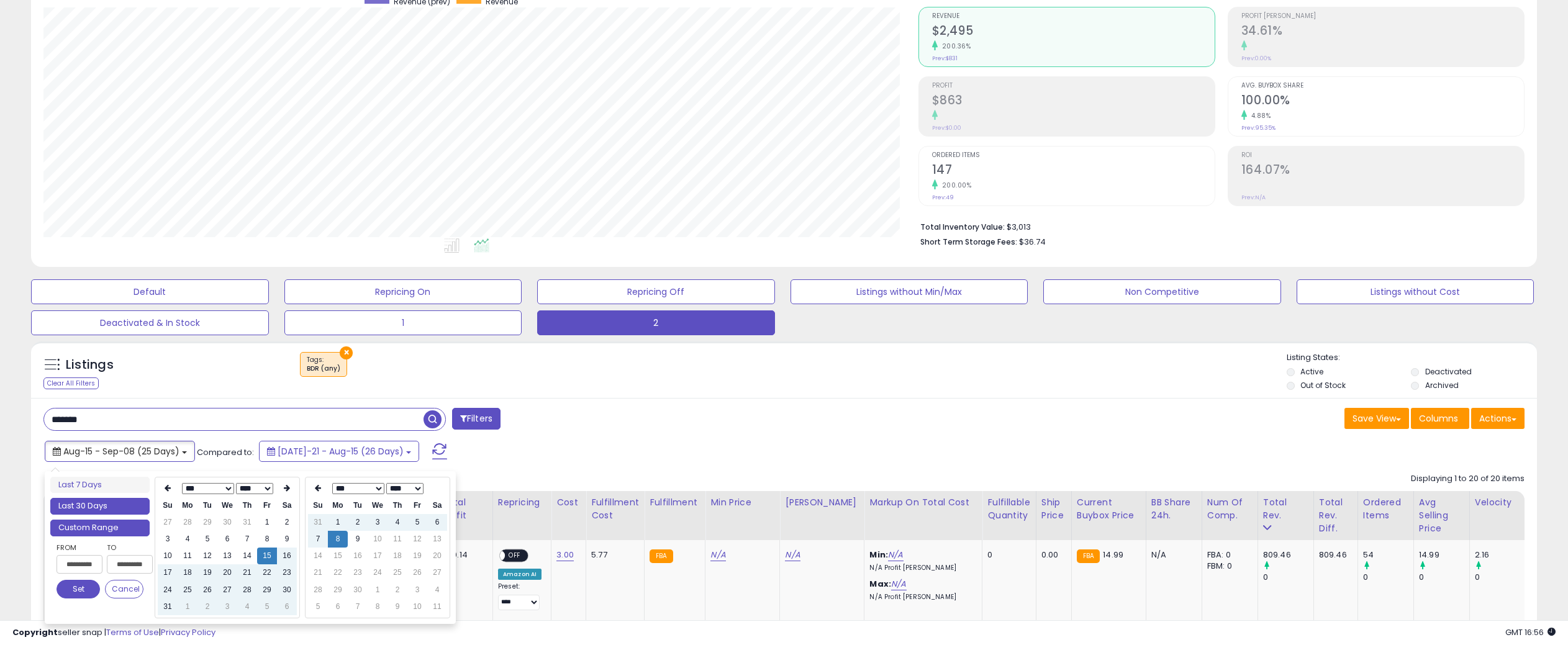
type input "**********"
click at [127, 505] on li "Last 30 Days" at bounding box center [99, 506] width 99 height 17
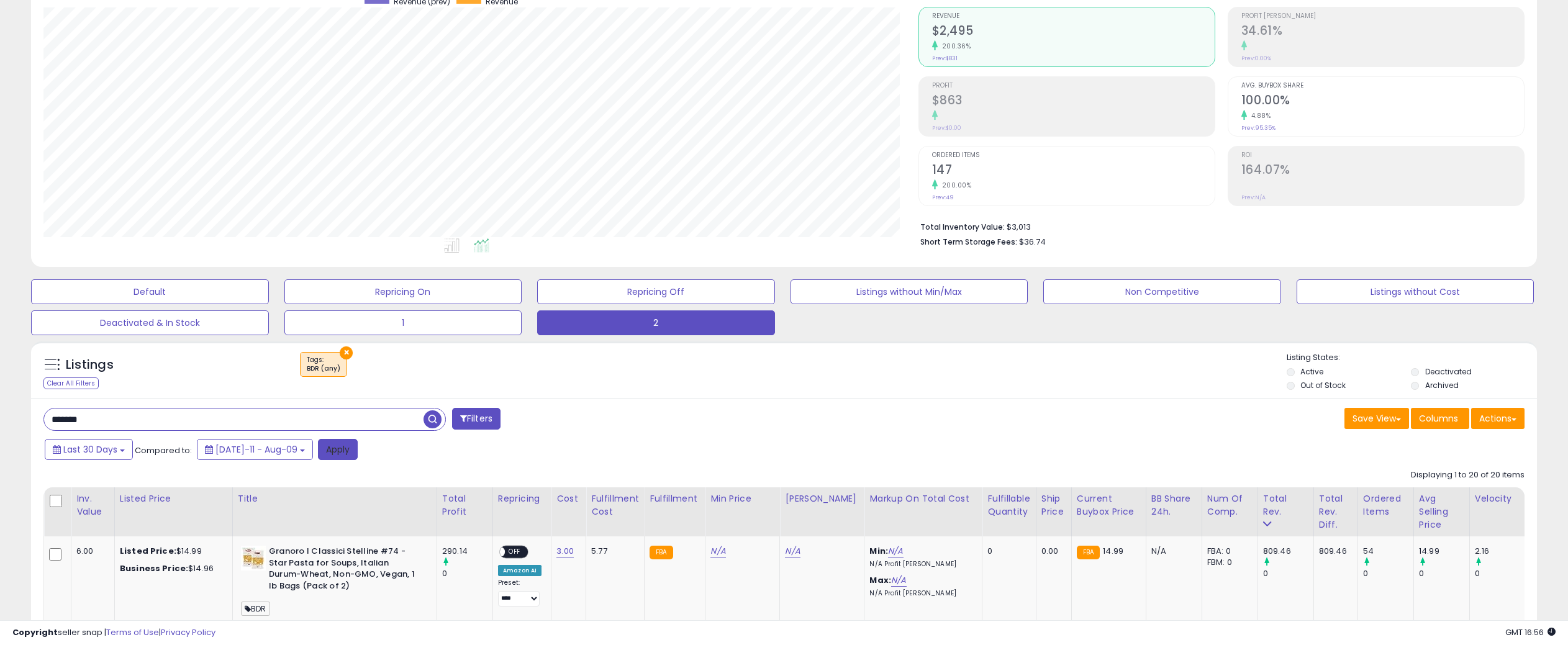
click at [331, 449] on button "Apply" at bounding box center [337, 450] width 40 height 21
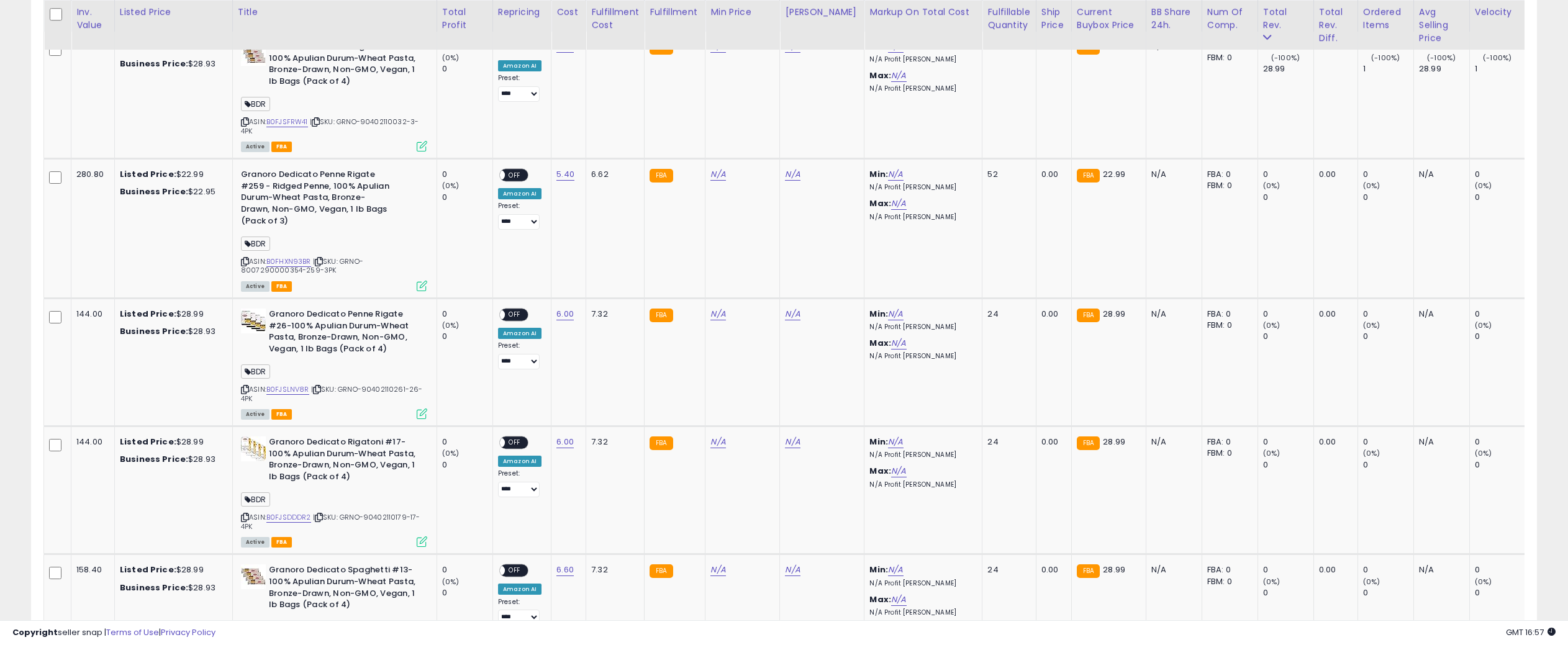
scroll to position [31, 0]
